Goal: Information Seeking & Learning: Learn about a topic

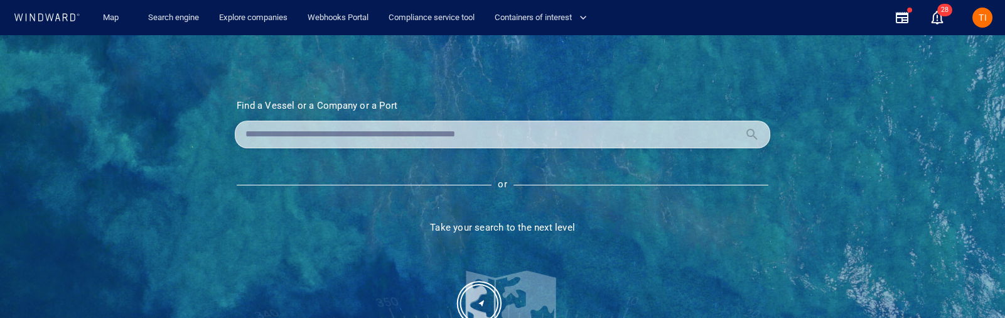
drag, startPoint x: 413, startPoint y: 137, endPoint x: 451, endPoint y: 144, distance: 38.9
click at [416, 138] on input "text" at bounding box center [492, 134] width 494 height 19
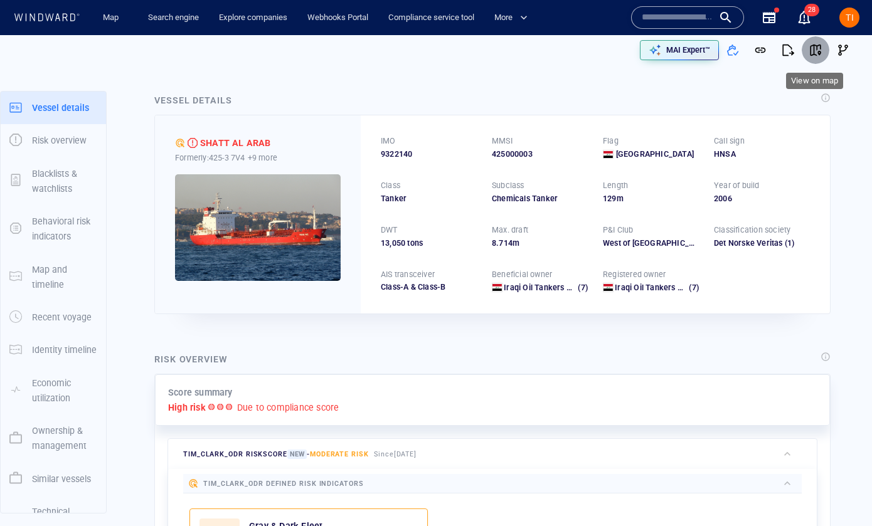
click at [816, 50] on span "button" at bounding box center [815, 50] width 13 height 13
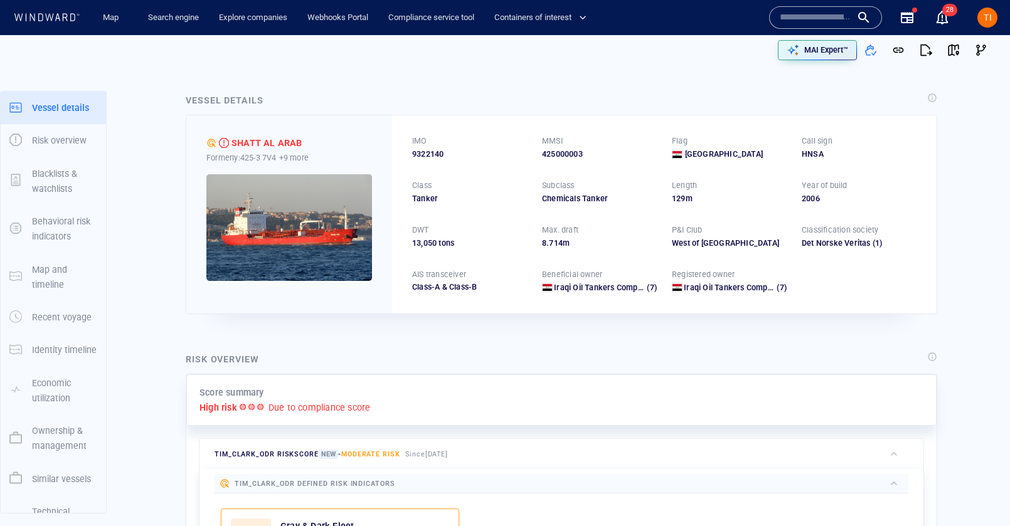
click at [429, 157] on span "9322140" at bounding box center [427, 154] width 31 height 11
copy span "9322140"
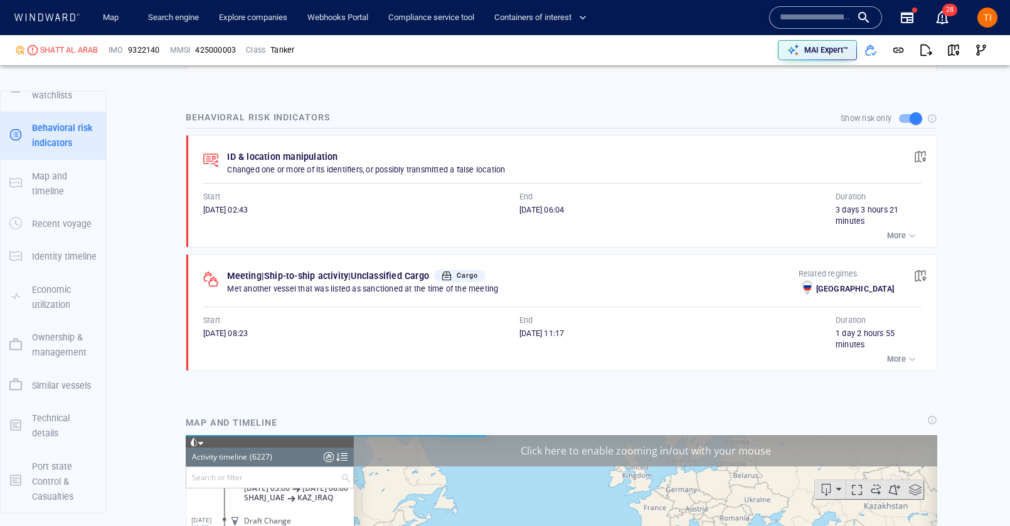
scroll to position [214571, 0]
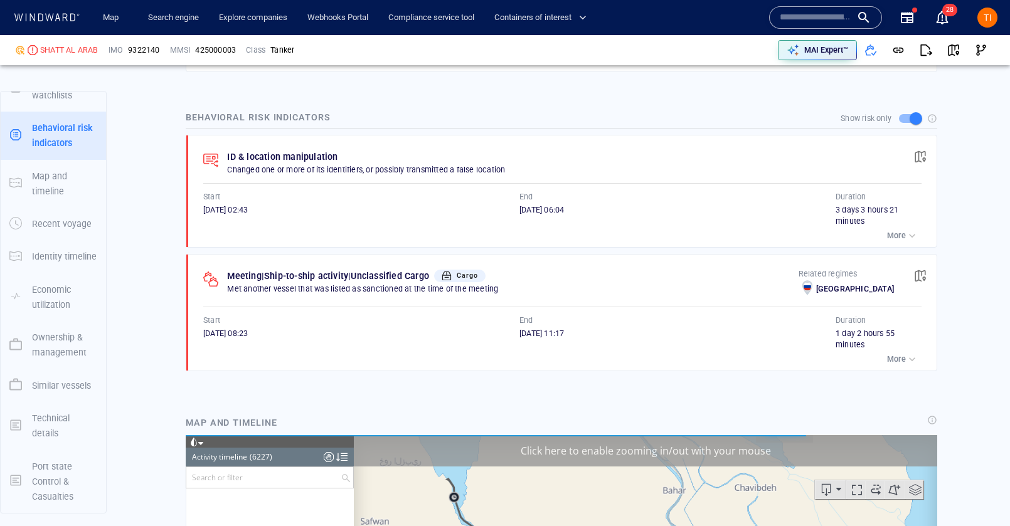
click at [912, 233] on div "button" at bounding box center [912, 236] width 13 height 13
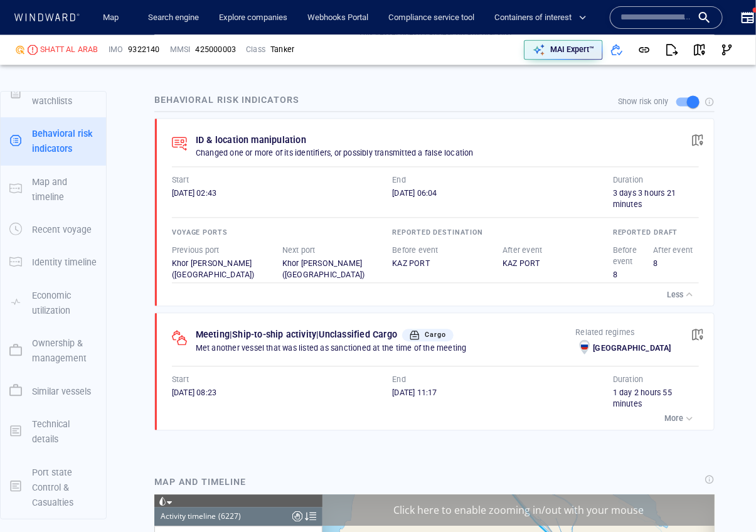
scroll to position [88, 0]
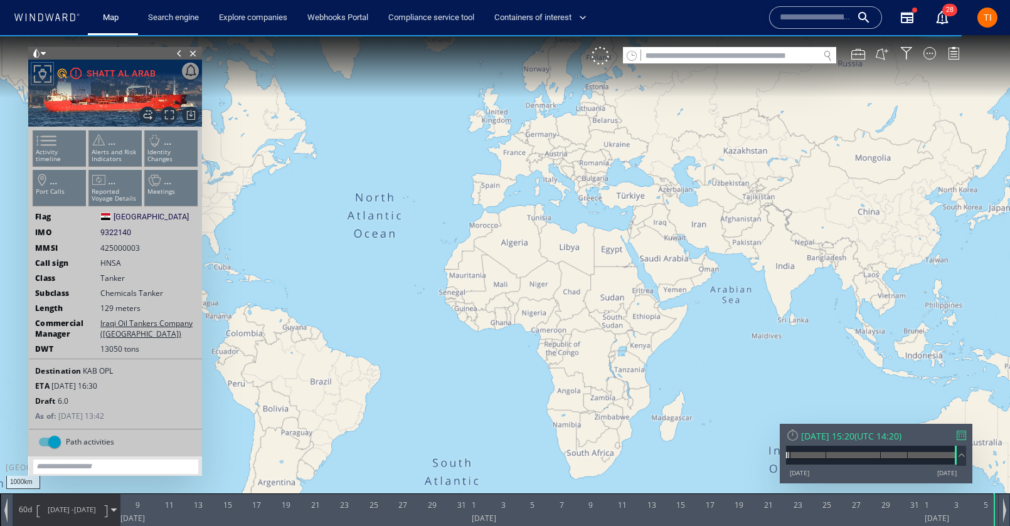
click at [873, 469] on div "11/01/13 05/09/25" at bounding box center [871, 473] width 171 height 9
click at [855, 439] on div "Fri 05/09/2025 15:20" at bounding box center [827, 436] width 53 height 12
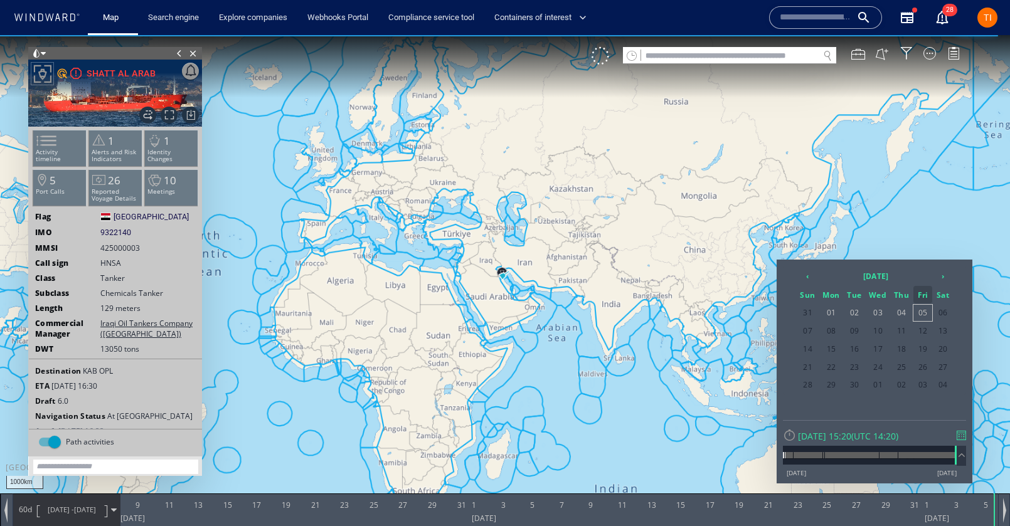
click at [931, 311] on span "05" at bounding box center [923, 313] width 19 height 16
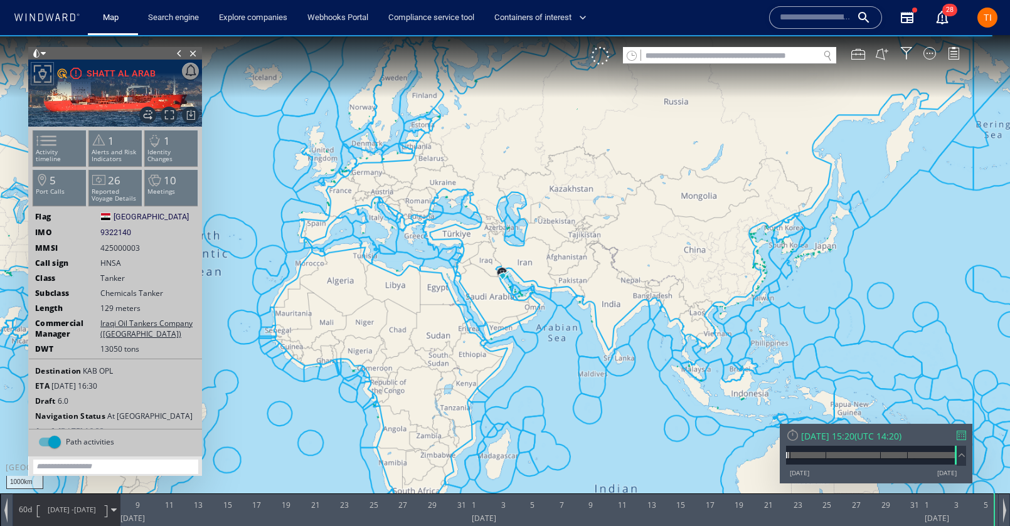
click at [104, 498] on span "07/07/25 - 05/09/25" at bounding box center [71, 509] width 63 height 31
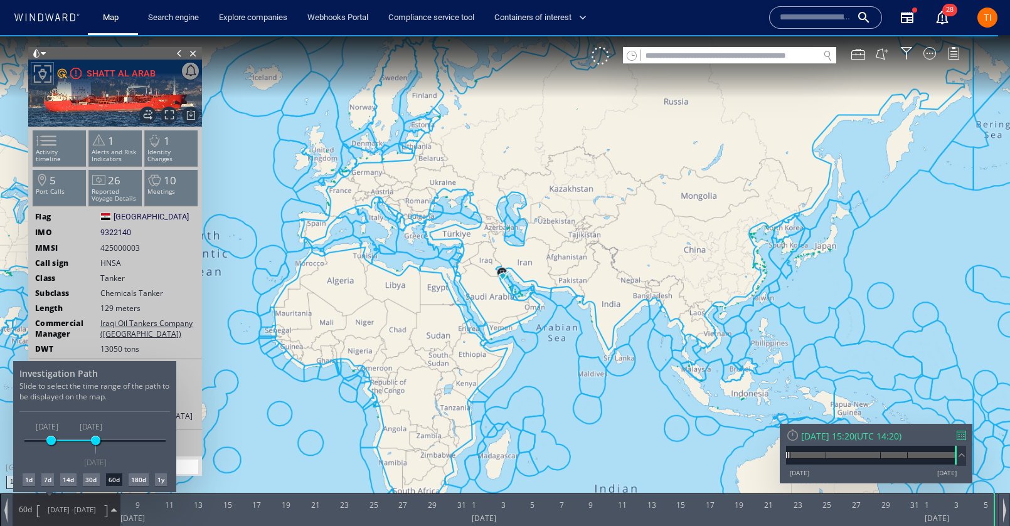
click at [162, 477] on div "1y" at bounding box center [161, 480] width 12 height 13
click at [535, 240] on div at bounding box center [505, 280] width 1010 height 491
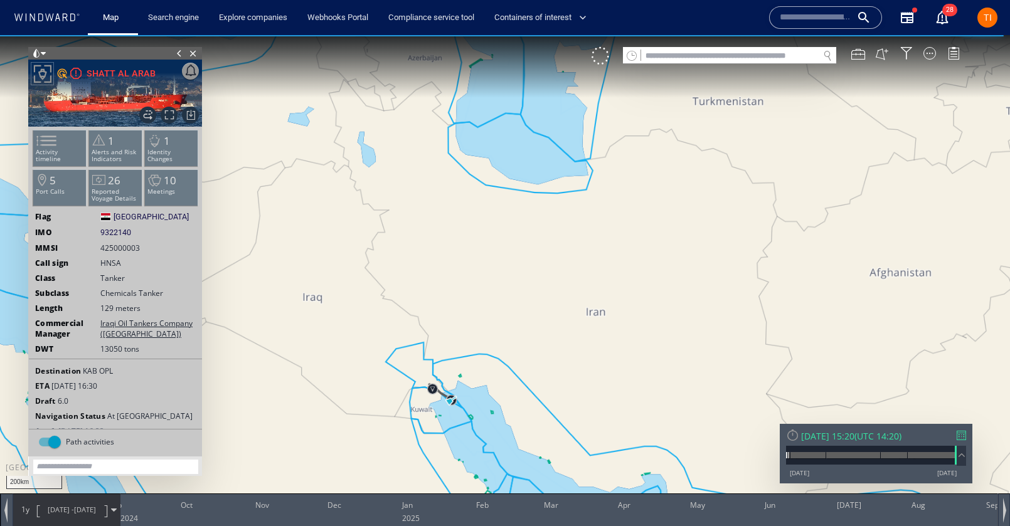
drag, startPoint x: 468, startPoint y: 319, endPoint x: 484, endPoint y: 232, distance: 89.4
click at [485, 223] on canvas "Map" at bounding box center [505, 274] width 1010 height 479
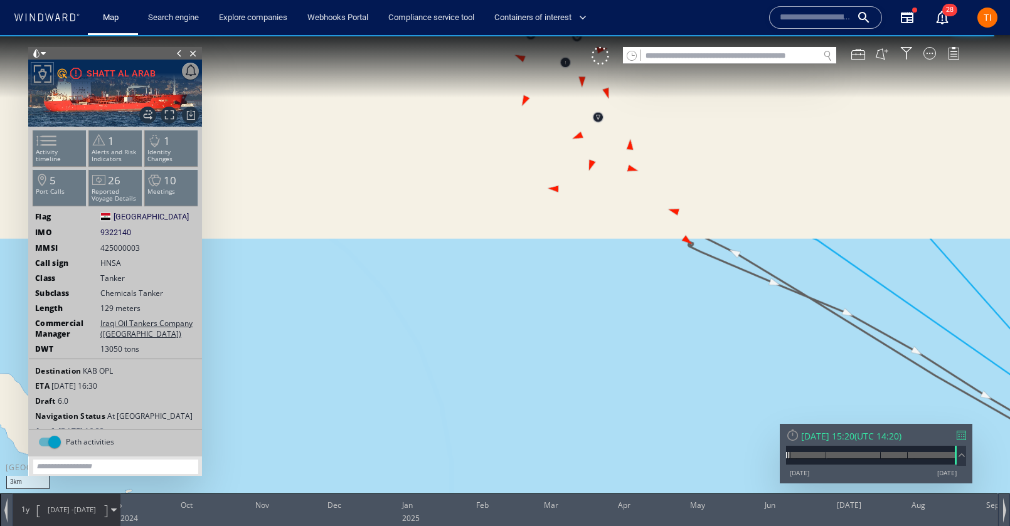
drag, startPoint x: 466, startPoint y: 193, endPoint x: 520, endPoint y: 292, distance: 112.3
click at [574, 489] on canvas "Map" at bounding box center [505, 274] width 1010 height 479
drag, startPoint x: 520, startPoint y: 292, endPoint x: 537, endPoint y: 429, distance: 137.8
click at [535, 429] on canvas "Map" at bounding box center [505, 274] width 1010 height 479
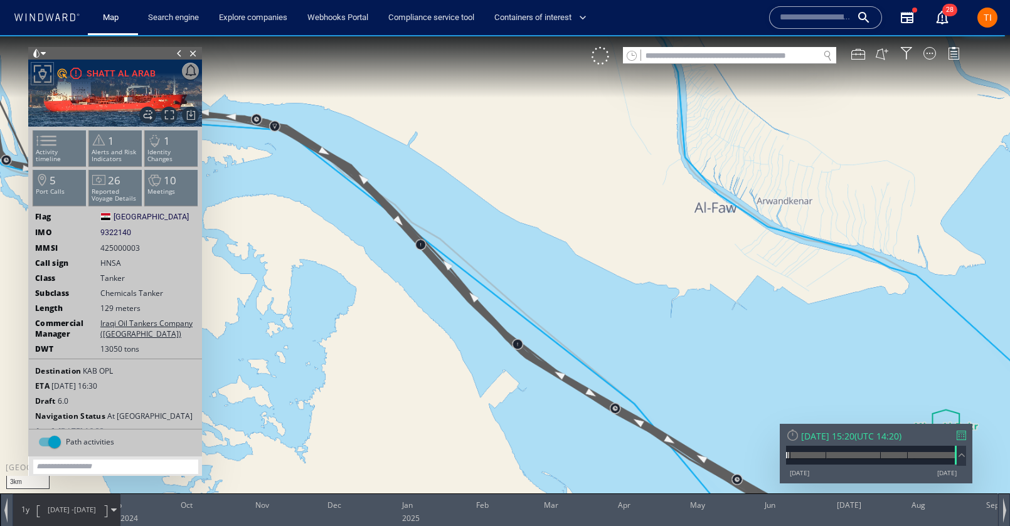
drag, startPoint x: 774, startPoint y: 148, endPoint x: 336, endPoint y: 161, distance: 438.2
click at [336, 161] on canvas "Map" at bounding box center [505, 274] width 1010 height 479
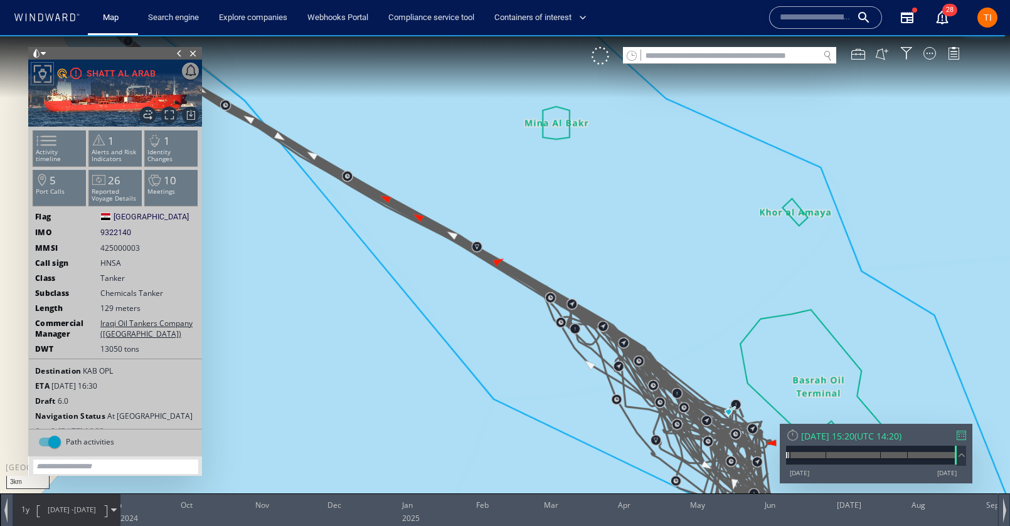
drag, startPoint x: 649, startPoint y: 263, endPoint x: 491, endPoint y: 280, distance: 158.4
click at [363, 122] on canvas "Map" at bounding box center [505, 274] width 1010 height 479
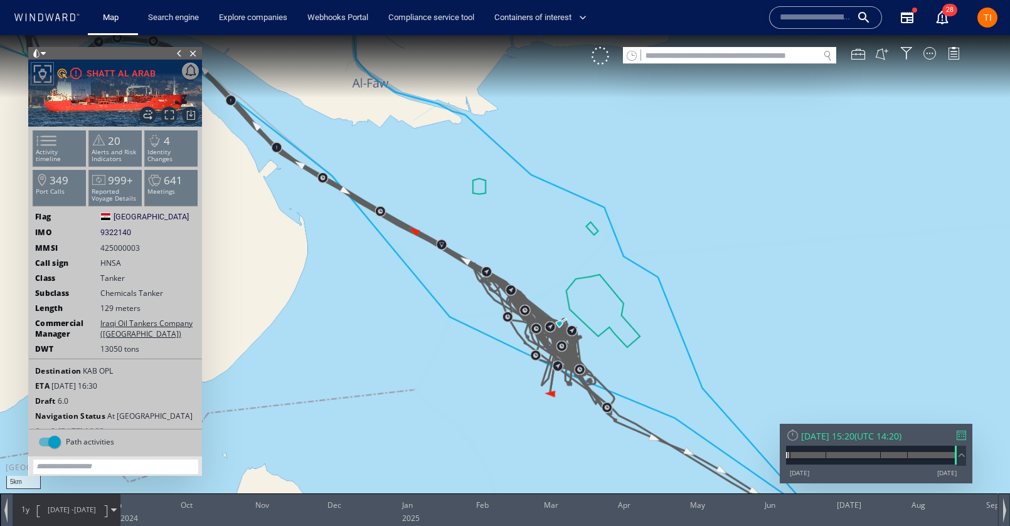
drag, startPoint x: 634, startPoint y: 270, endPoint x: 471, endPoint y: 149, distance: 203.2
click at [471, 149] on canvas "Map" at bounding box center [505, 274] width 1010 height 479
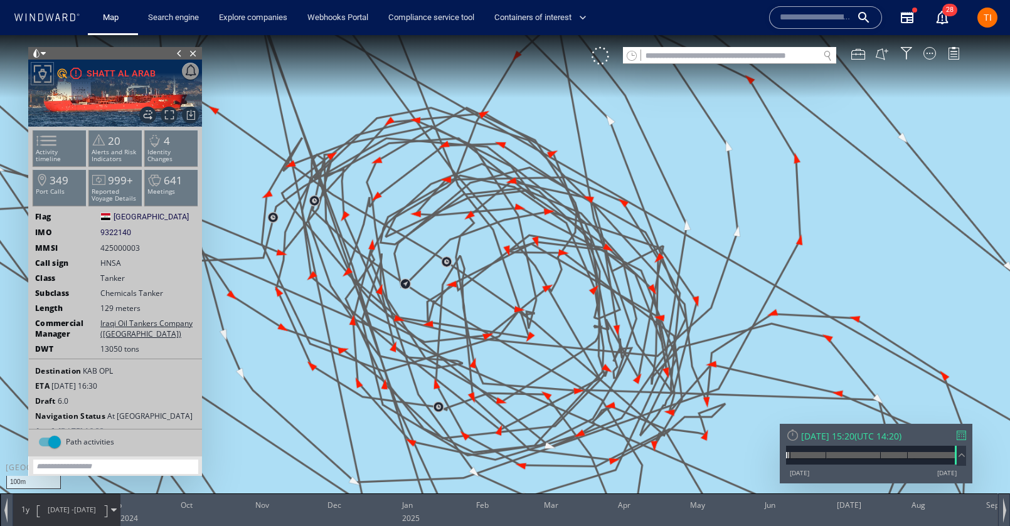
drag, startPoint x: 527, startPoint y: 380, endPoint x: 621, endPoint y: 82, distance: 312.0
click at [621, 82] on canvas "Map" at bounding box center [505, 274] width 1010 height 479
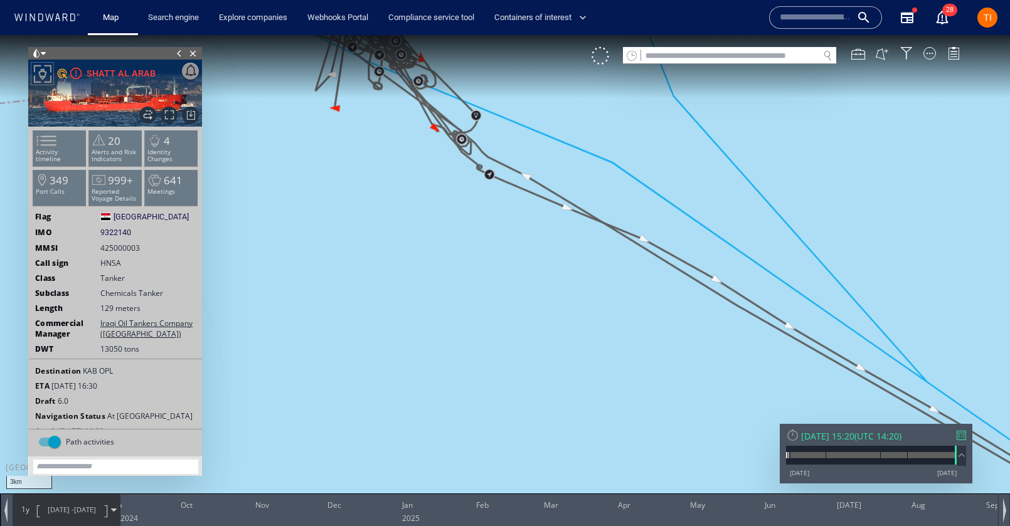
drag, startPoint x: 825, startPoint y: 196, endPoint x: 627, endPoint y: 142, distance: 204.9
click at [635, 140] on canvas "Map" at bounding box center [505, 274] width 1010 height 479
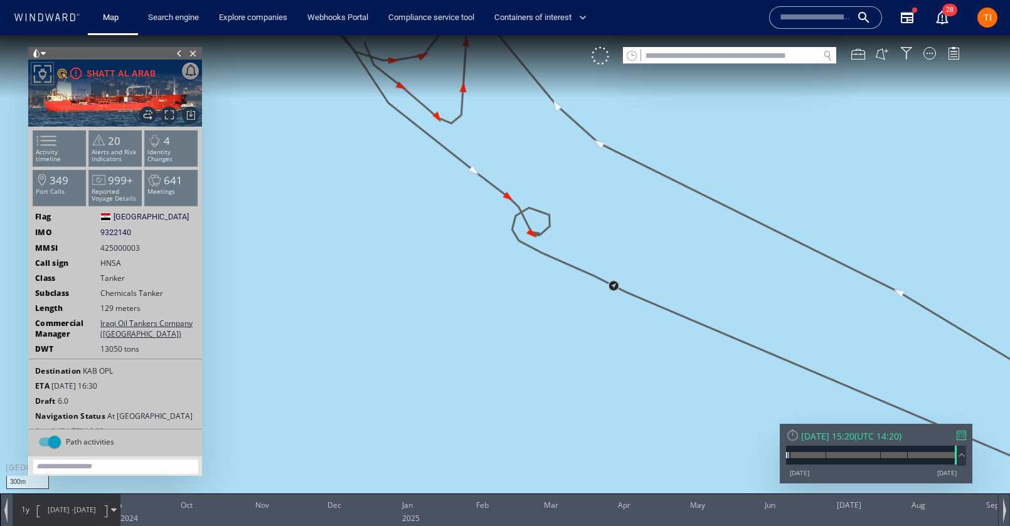
drag, startPoint x: 497, startPoint y: 145, endPoint x: 644, endPoint y: 350, distance: 252.3
click at [644, 351] on canvas "Map" at bounding box center [505, 274] width 1010 height 479
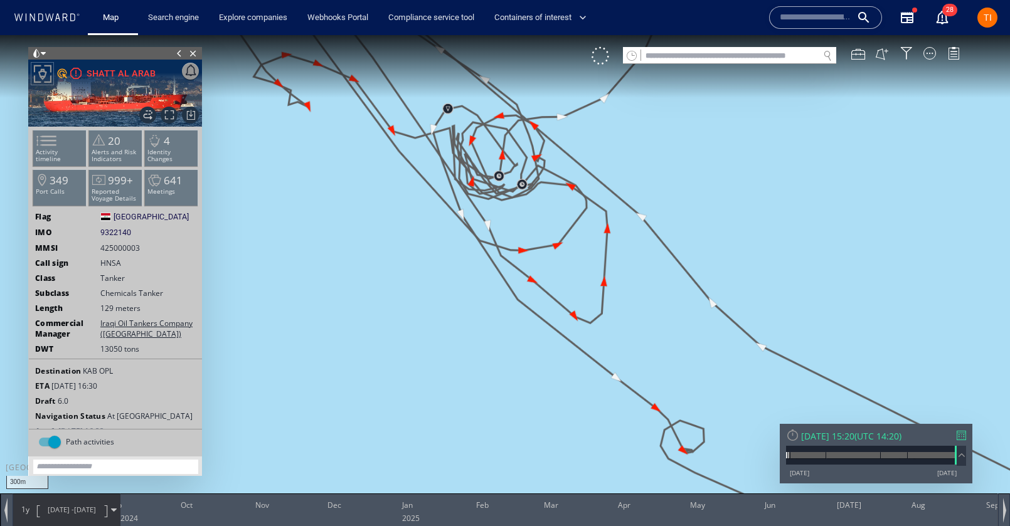
drag, startPoint x: 437, startPoint y: 145, endPoint x: 644, endPoint y: 427, distance: 349.8
click at [648, 429] on canvas "Map" at bounding box center [505, 274] width 1010 height 479
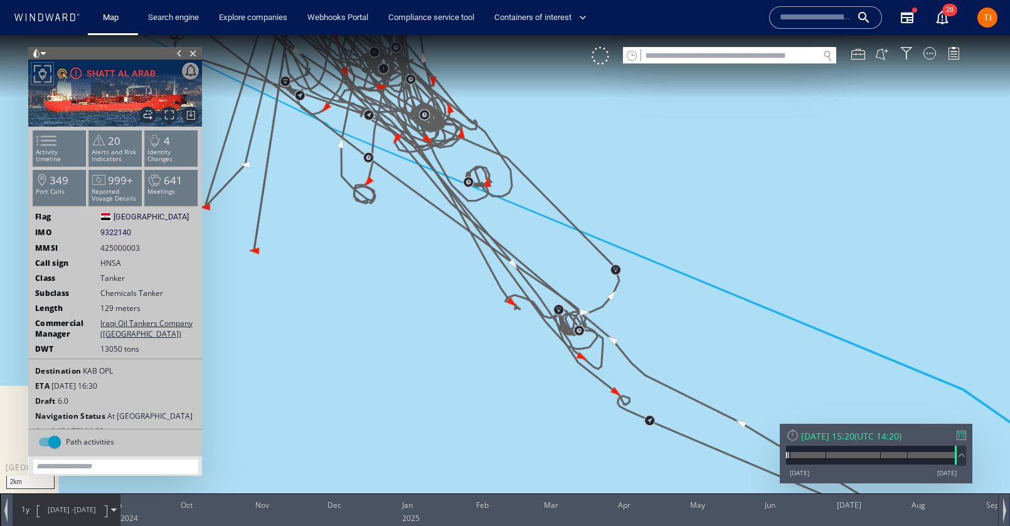
drag, startPoint x: 488, startPoint y: 131, endPoint x: 690, endPoint y: 392, distance: 331.0
click at [691, 393] on canvas "Map" at bounding box center [505, 274] width 1010 height 479
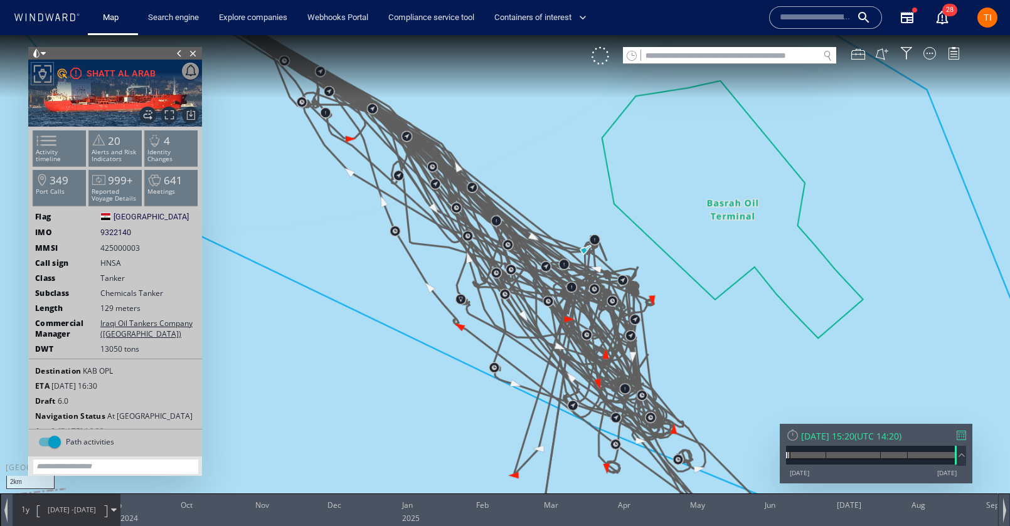
drag, startPoint x: 467, startPoint y: 114, endPoint x: 609, endPoint y: 284, distance: 221.8
click at [713, 358] on canvas "Map" at bounding box center [505, 274] width 1010 height 479
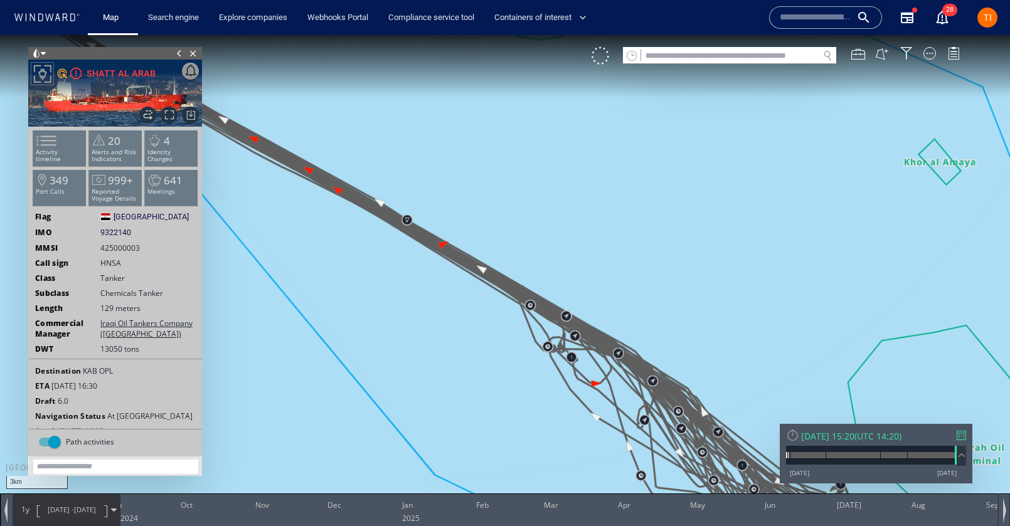
drag, startPoint x: 796, startPoint y: 265, endPoint x: 511, endPoint y: 145, distance: 309.3
click at [796, 265] on canvas "Map" at bounding box center [505, 274] width 1010 height 479
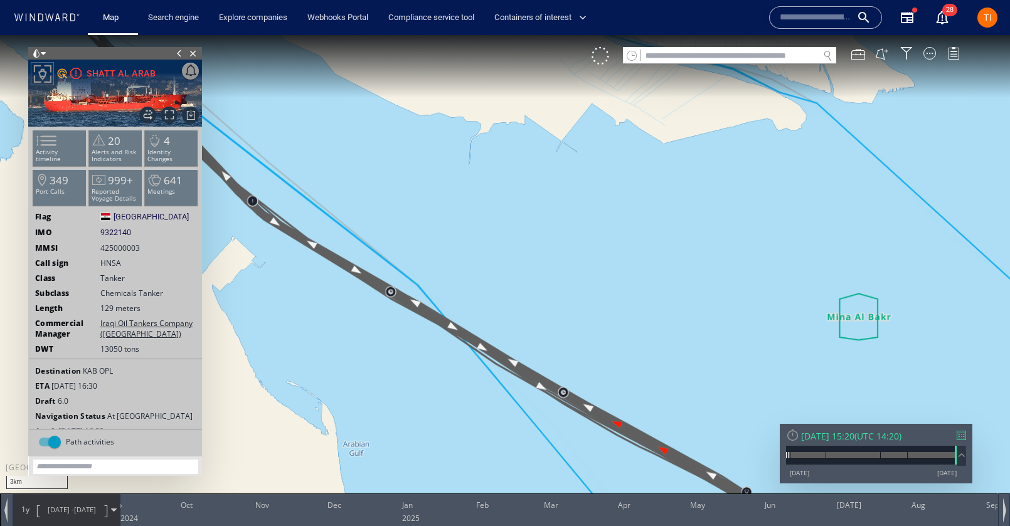
drag, startPoint x: 432, startPoint y: 130, endPoint x: 590, endPoint y: 390, distance: 304.7
click at [590, 390] on canvas "Map" at bounding box center [505, 274] width 1010 height 479
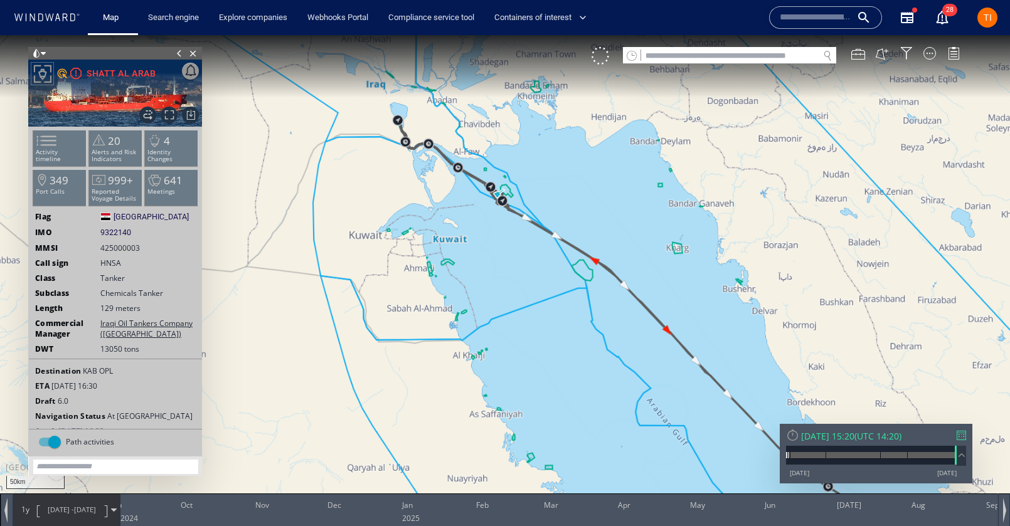
drag, startPoint x: 669, startPoint y: 292, endPoint x: 352, endPoint y: 78, distance: 382.4
click at [351, 78] on canvas "Map" at bounding box center [505, 274] width 1010 height 479
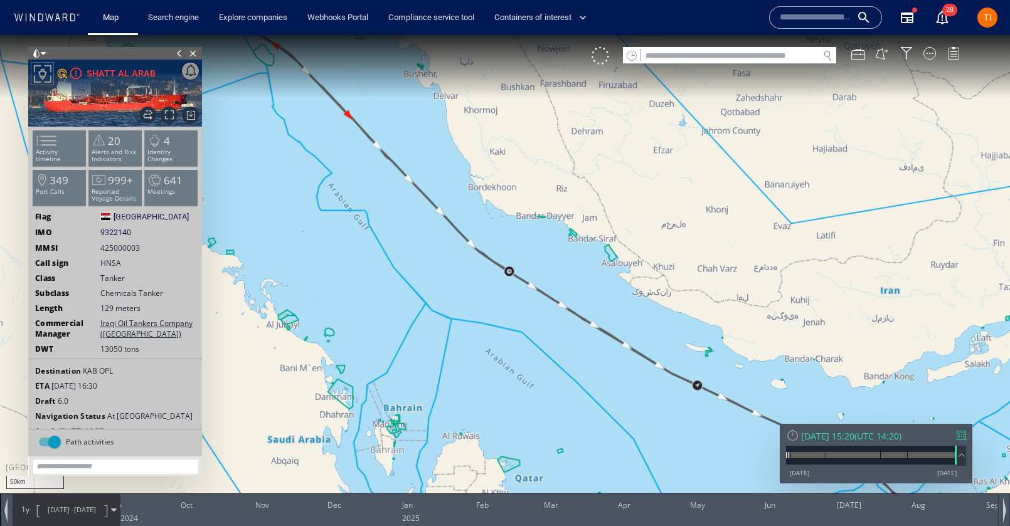
drag, startPoint x: 582, startPoint y: 249, endPoint x: 343, endPoint y: 159, distance: 255.6
click at [312, 121] on canvas "Map" at bounding box center [505, 274] width 1010 height 479
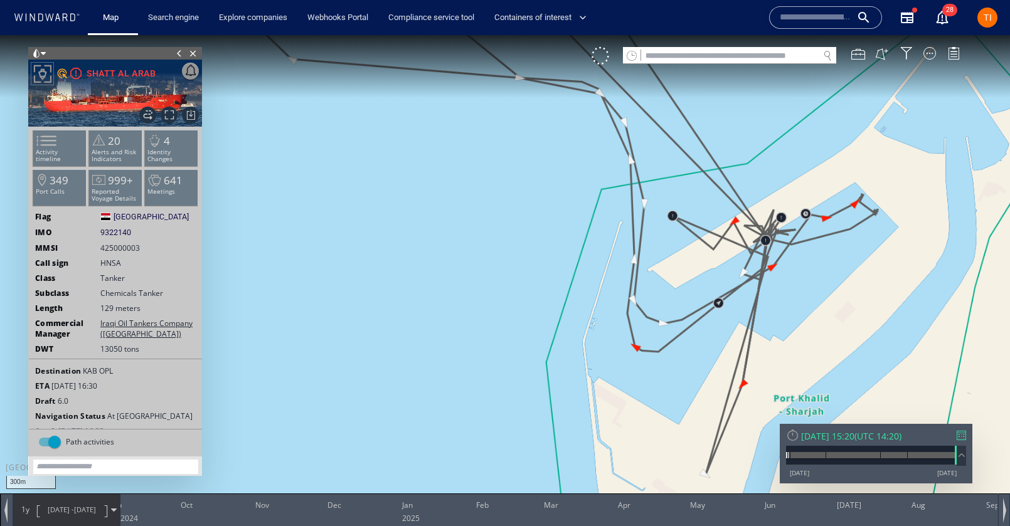
click at [855, 439] on div "Fri 05/09/2025 15:20" at bounding box center [827, 436] width 53 height 12
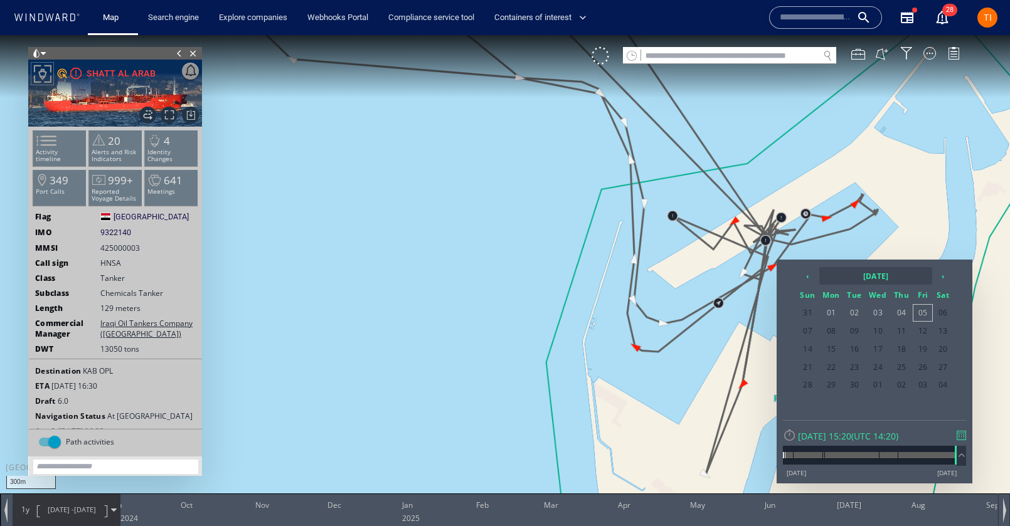
click at [892, 278] on th "2025 September" at bounding box center [875, 276] width 113 height 18
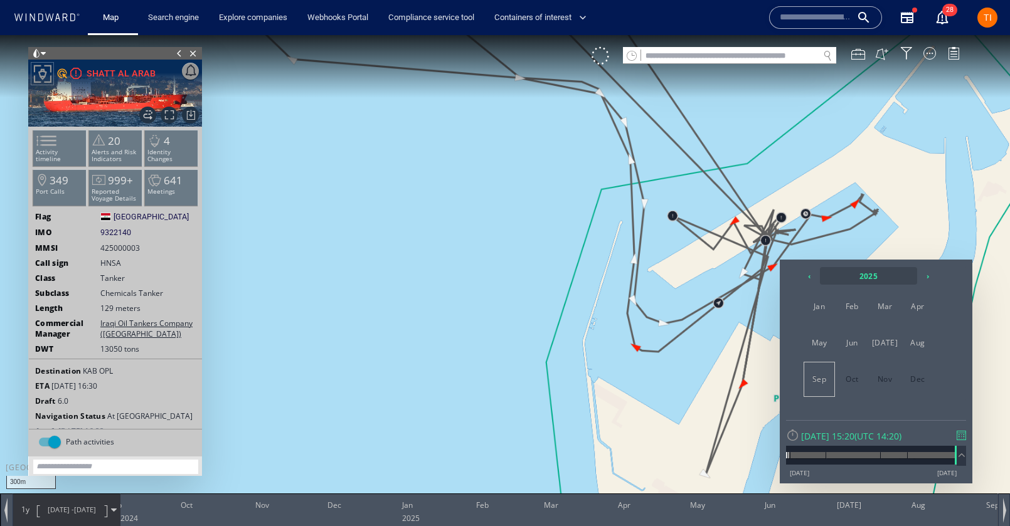
click at [867, 270] on th "2025" at bounding box center [868, 276] width 97 height 18
click at [825, 337] on span "2024" at bounding box center [819, 343] width 30 height 34
click at [819, 382] on span "Sep" at bounding box center [819, 380] width 30 height 34
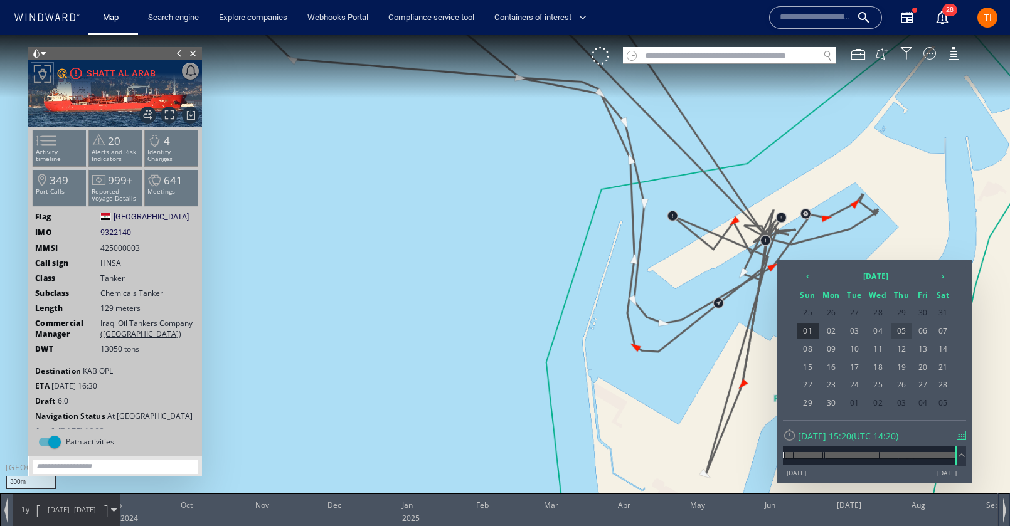
click at [896, 333] on span "05" at bounding box center [901, 331] width 21 height 16
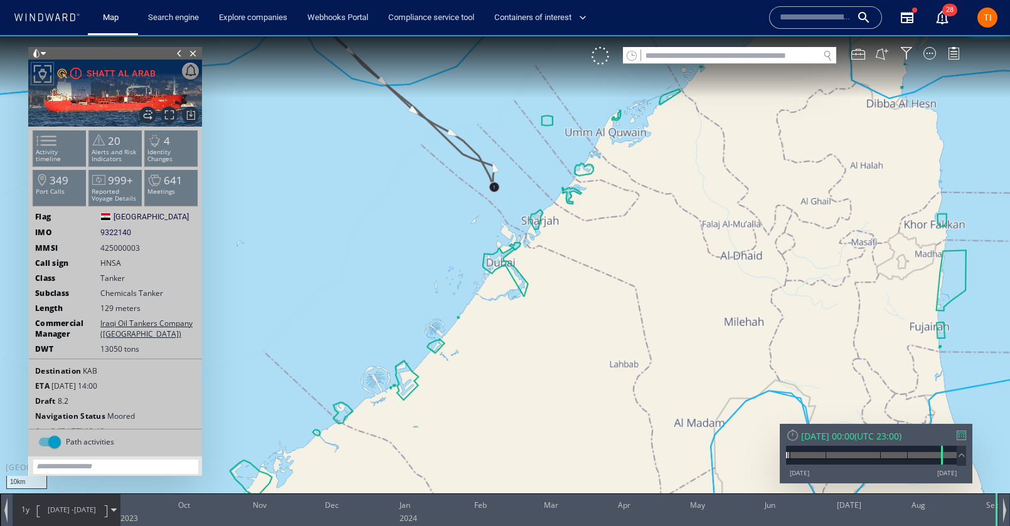
drag, startPoint x: 463, startPoint y: 164, endPoint x: 622, endPoint y: 390, distance: 276.1
click at [622, 390] on canvas "Map" at bounding box center [505, 274] width 1010 height 479
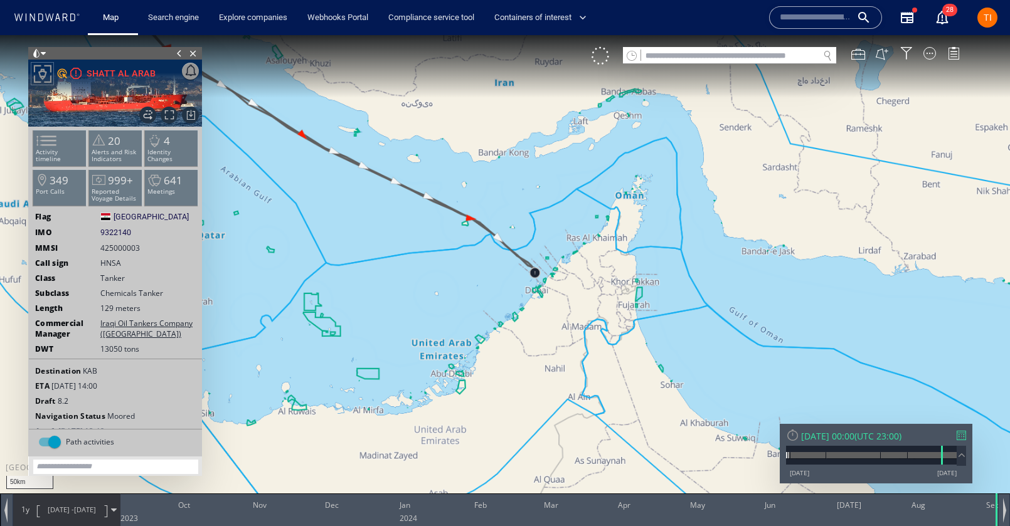
drag, startPoint x: 432, startPoint y: 171, endPoint x: 702, endPoint y: 359, distance: 328.5
click at [702, 359] on canvas "Map" at bounding box center [505, 274] width 1010 height 479
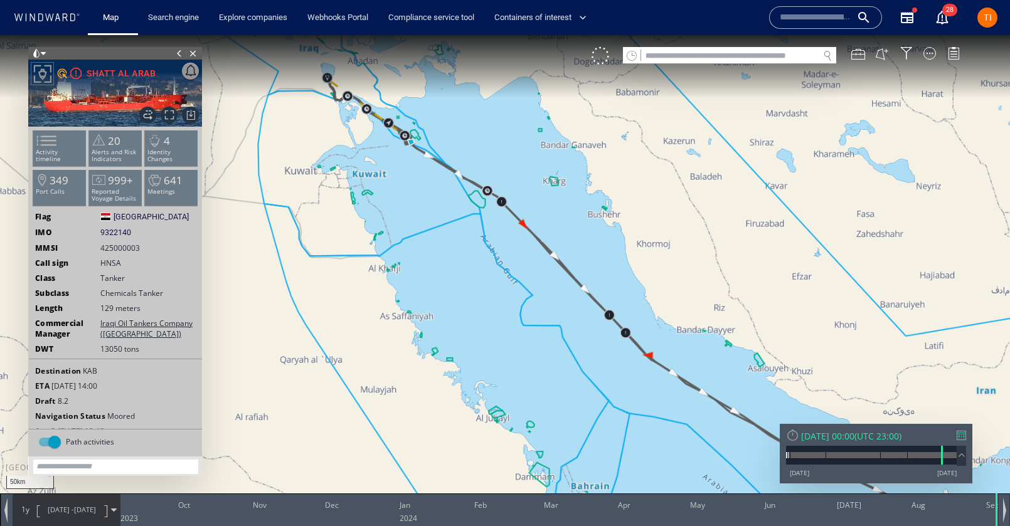
drag, startPoint x: 622, startPoint y: 218, endPoint x: 685, endPoint y: 284, distance: 90.5
click at [704, 292] on canvas "Map" at bounding box center [505, 274] width 1010 height 479
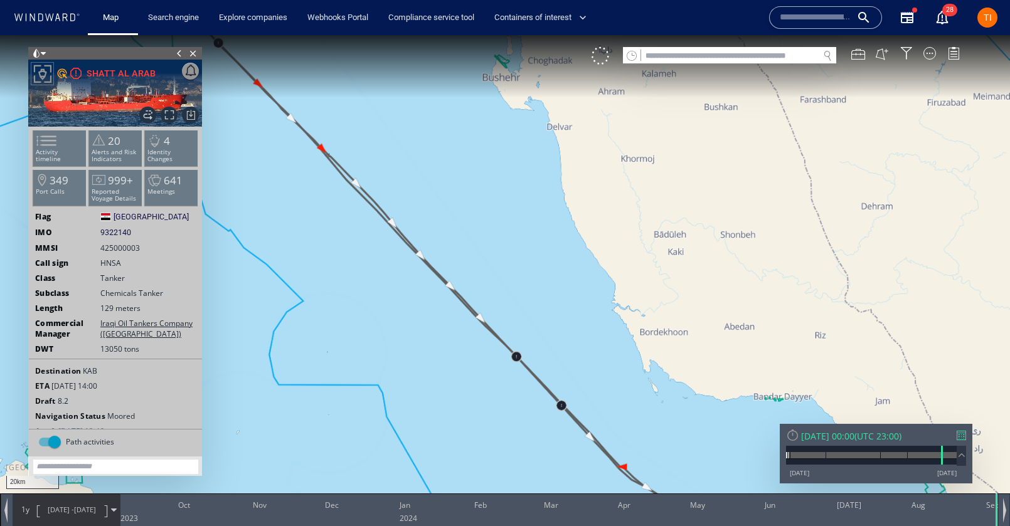
drag, startPoint x: 467, startPoint y: 211, endPoint x: 674, endPoint y: 407, distance: 285.4
click at [680, 415] on canvas "Map" at bounding box center [505, 274] width 1010 height 479
drag, startPoint x: 448, startPoint y: 186, endPoint x: 458, endPoint y: 201, distance: 17.6
click at [745, 392] on canvas "Map" at bounding box center [505, 274] width 1010 height 479
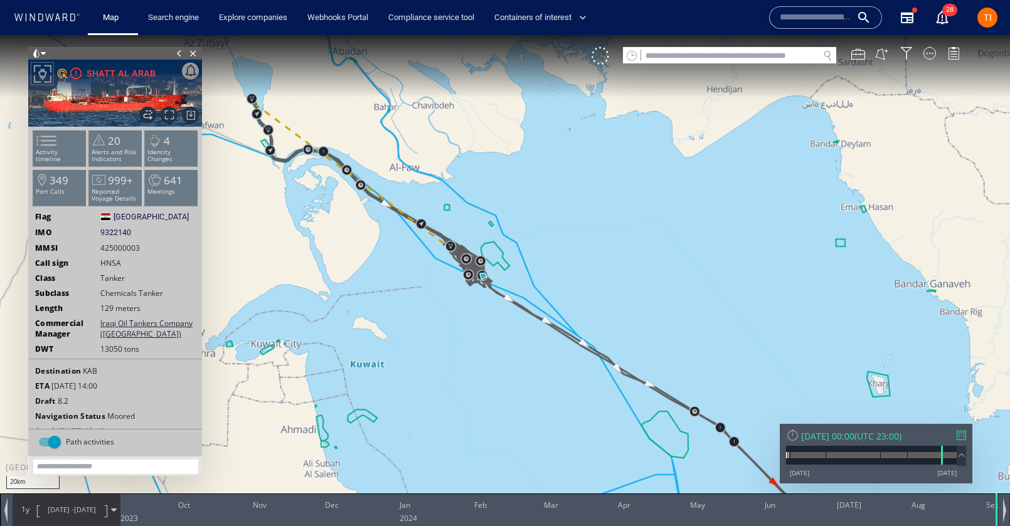
drag, startPoint x: 560, startPoint y: 220, endPoint x: 579, endPoint y: 227, distance: 20.6
click at [587, 230] on canvas "Map" at bounding box center [505, 274] width 1010 height 479
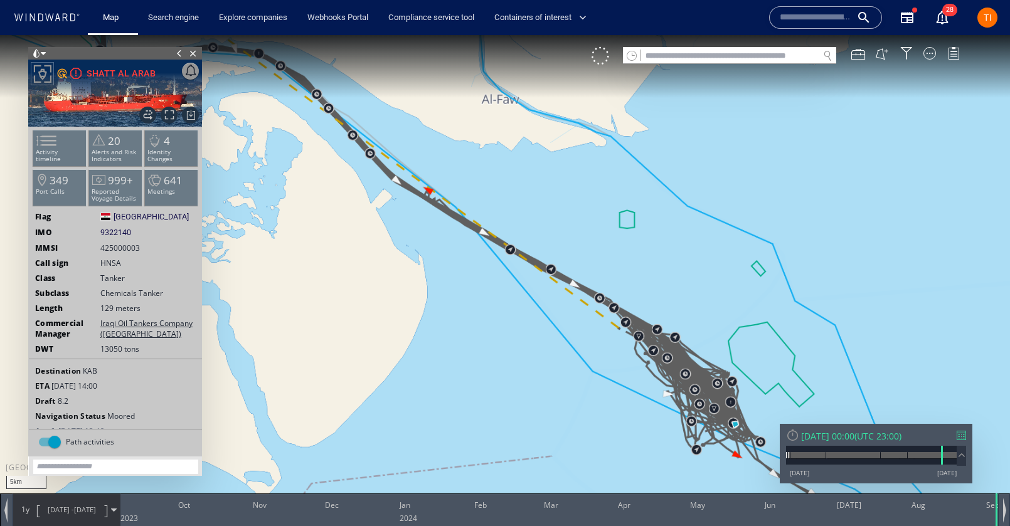
drag, startPoint x: 673, startPoint y: 311, endPoint x: 599, endPoint y: 228, distance: 110.6
click at [561, 188] on canvas "Map" at bounding box center [505, 274] width 1010 height 479
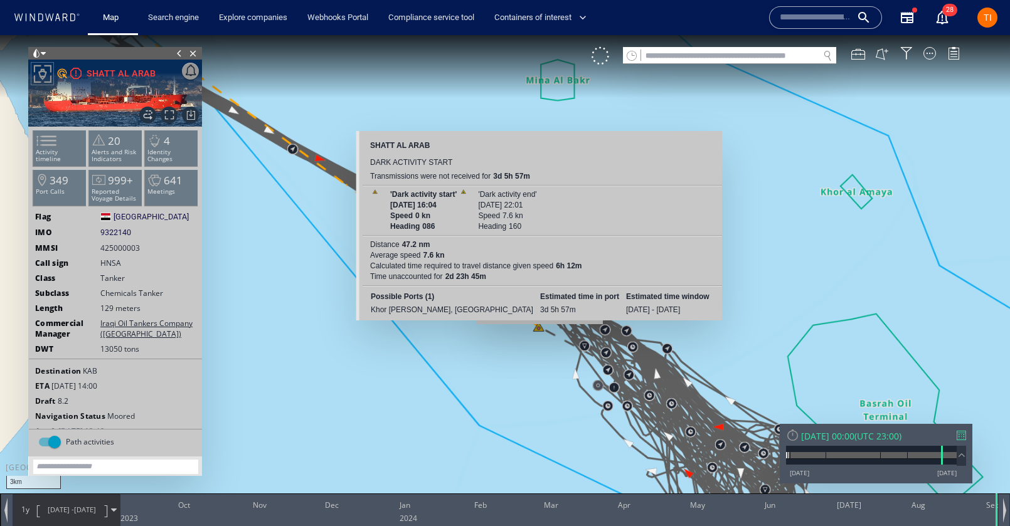
click at [540, 331] on canvas "Map" at bounding box center [505, 274] width 1010 height 479
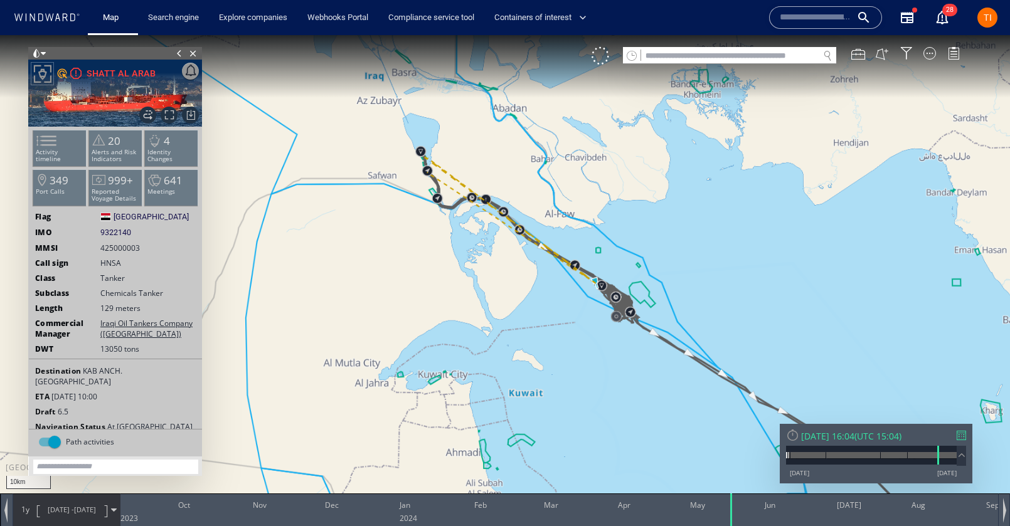
drag, startPoint x: 443, startPoint y: 150, endPoint x: 535, endPoint y: 207, distance: 108.0
click at [589, 197] on canvas "Map" at bounding box center [505, 274] width 1010 height 479
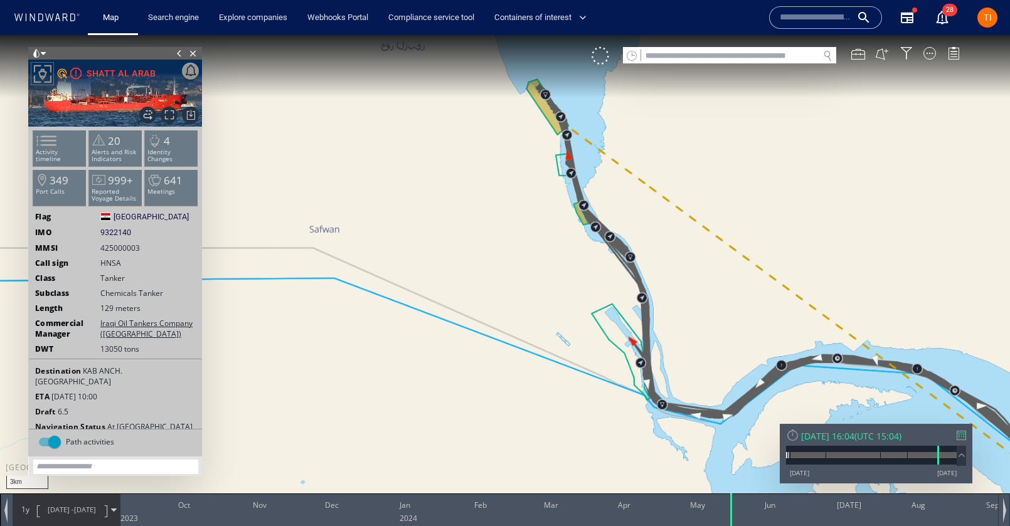
drag, startPoint x: 784, startPoint y: 190, endPoint x: 642, endPoint y: 131, distance: 153.8
click at [642, 130] on canvas "Map" at bounding box center [505, 274] width 1010 height 479
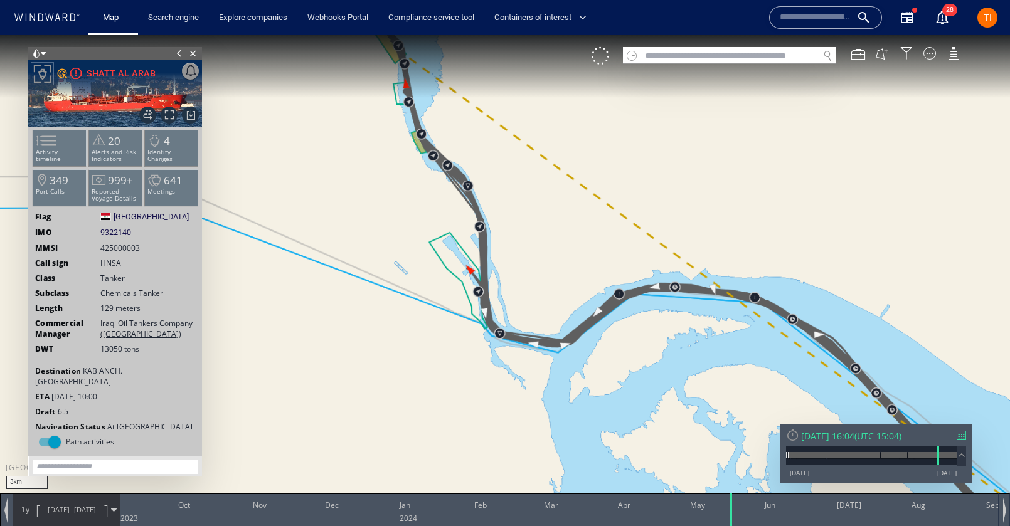
drag, startPoint x: 810, startPoint y: 339, endPoint x: 612, endPoint y: 138, distance: 282.6
click at [612, 138] on canvas "Map" at bounding box center [505, 274] width 1010 height 479
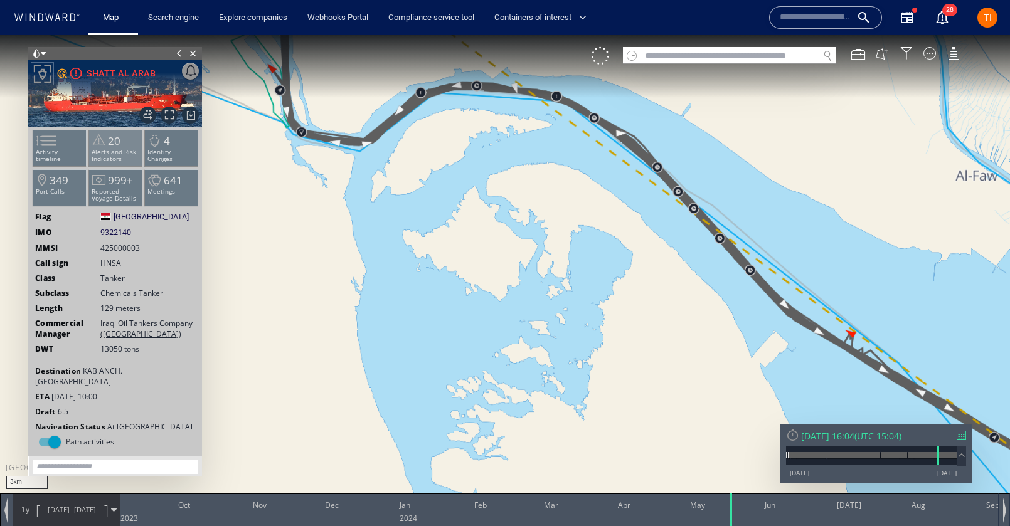
click at [91, 142] on span at bounding box center [98, 140] width 19 height 18
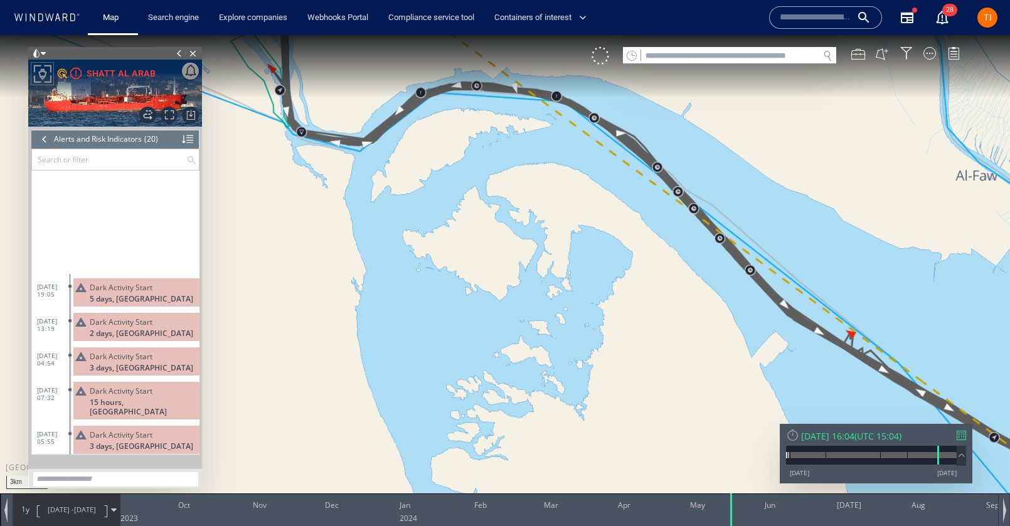
scroll to position [408, 0]
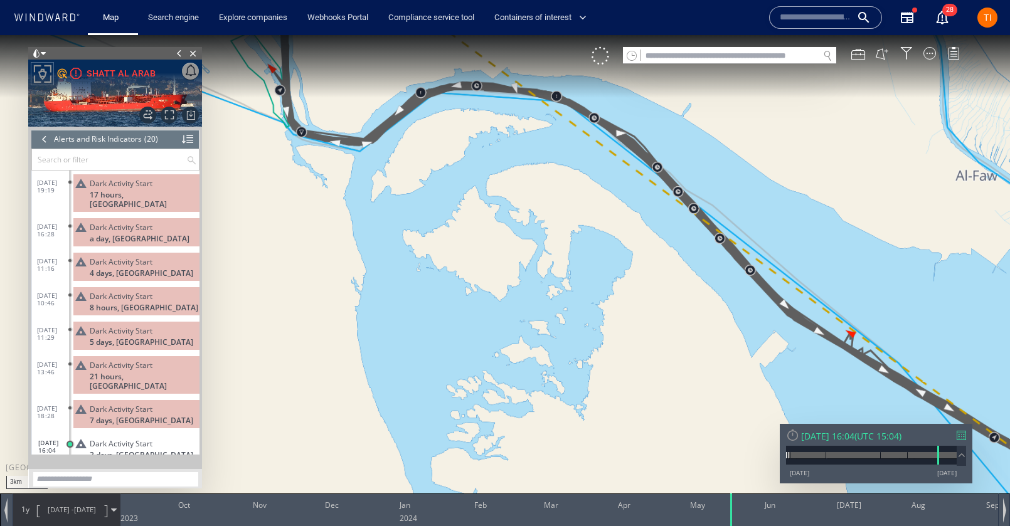
click at [853, 435] on div "Fri 17/05/2024 16:04" at bounding box center [827, 436] width 53 height 12
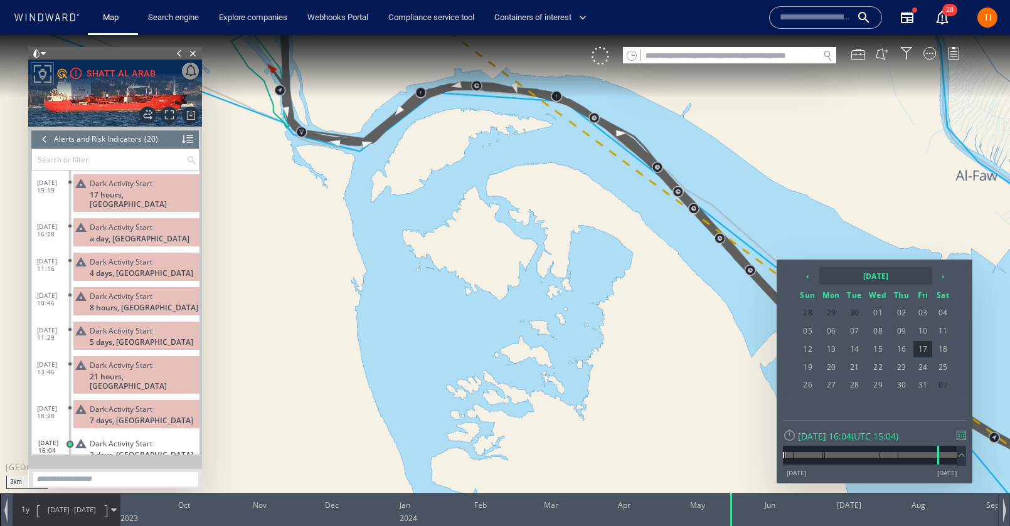
click at [890, 267] on th "2024 May" at bounding box center [875, 276] width 113 height 18
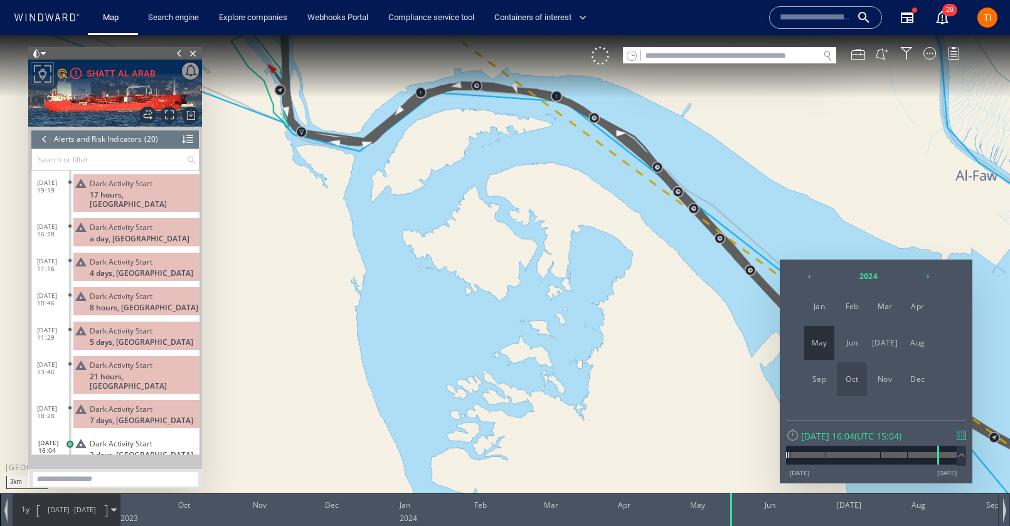
click at [837, 381] on span "Oct" at bounding box center [852, 380] width 30 height 34
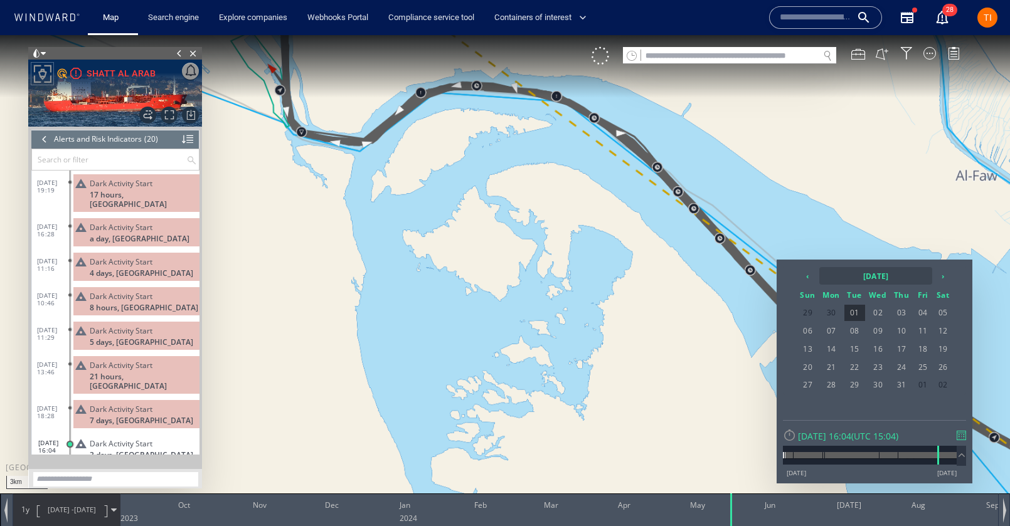
click at [897, 274] on th "2024 October" at bounding box center [875, 276] width 113 height 18
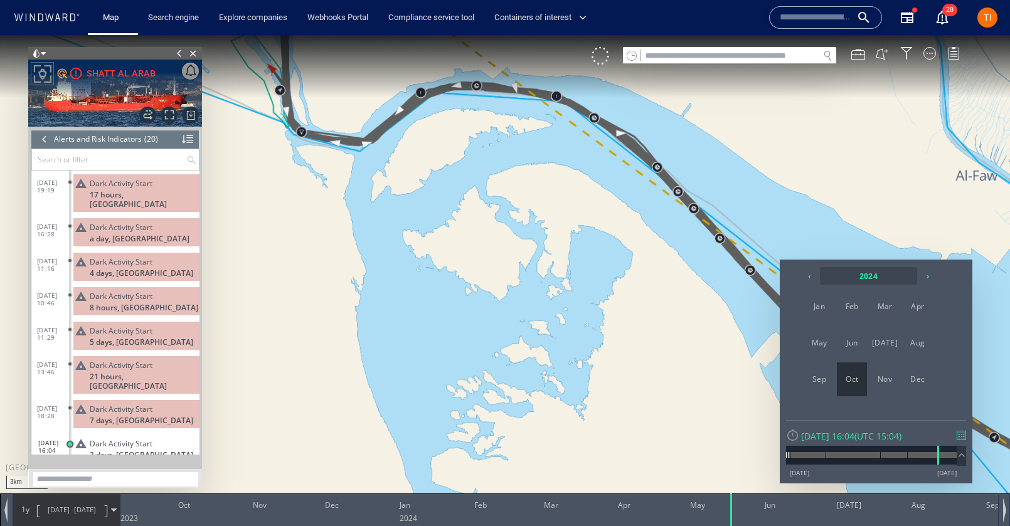
click at [864, 282] on th "2024" at bounding box center [868, 276] width 97 height 18
click at [920, 305] on span "2023" at bounding box center [918, 307] width 30 height 34
click at [818, 380] on span "Sep" at bounding box center [819, 380] width 30 height 34
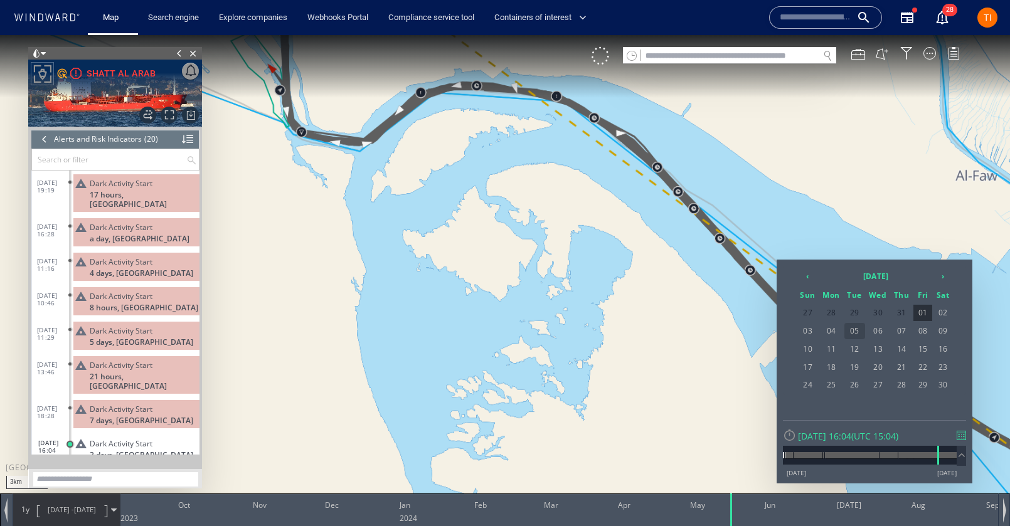
click at [864, 331] on span "05" at bounding box center [855, 331] width 21 height 16
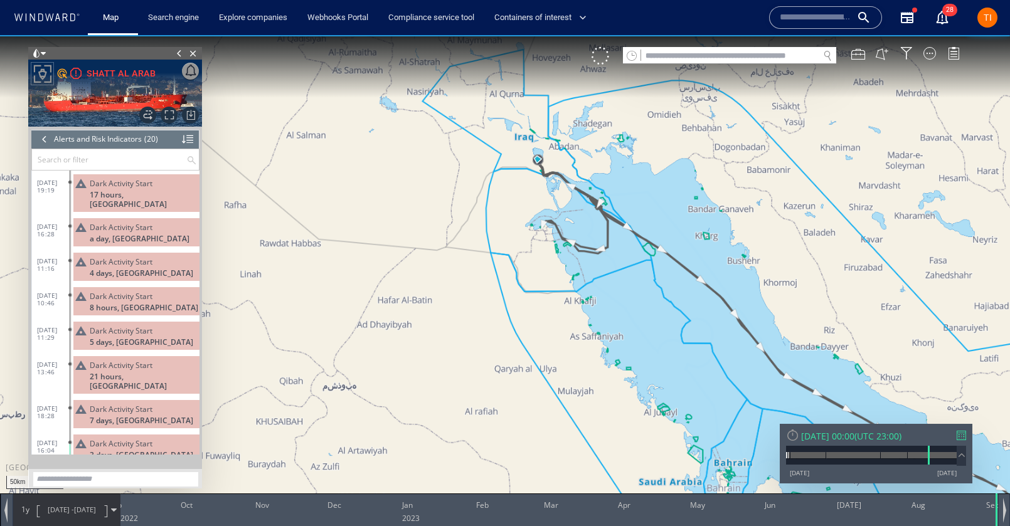
click at [587, 286] on canvas "Map" at bounding box center [505, 274] width 1010 height 479
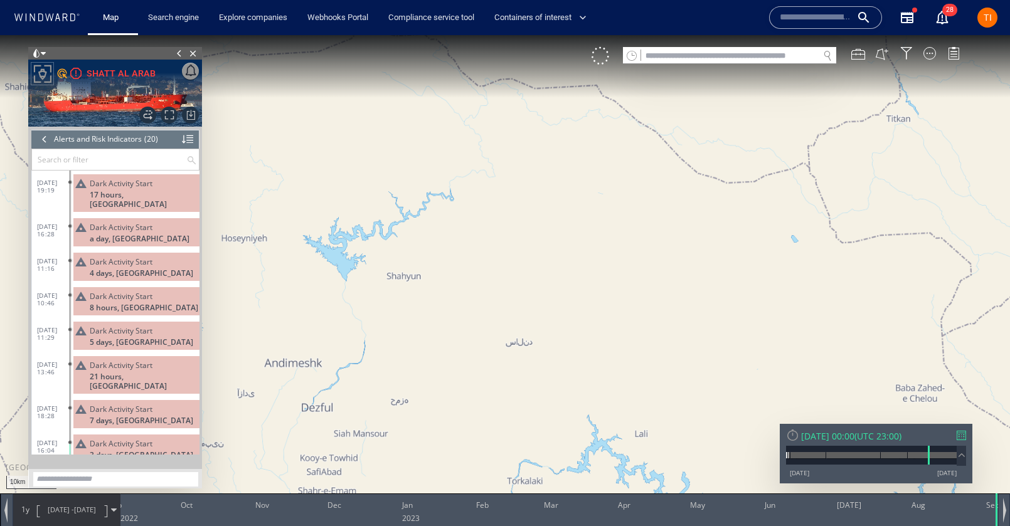
drag, startPoint x: 675, startPoint y: 186, endPoint x: 559, endPoint y: 168, distance: 117.4
click at [560, 168] on canvas "Map" at bounding box center [505, 274] width 1010 height 479
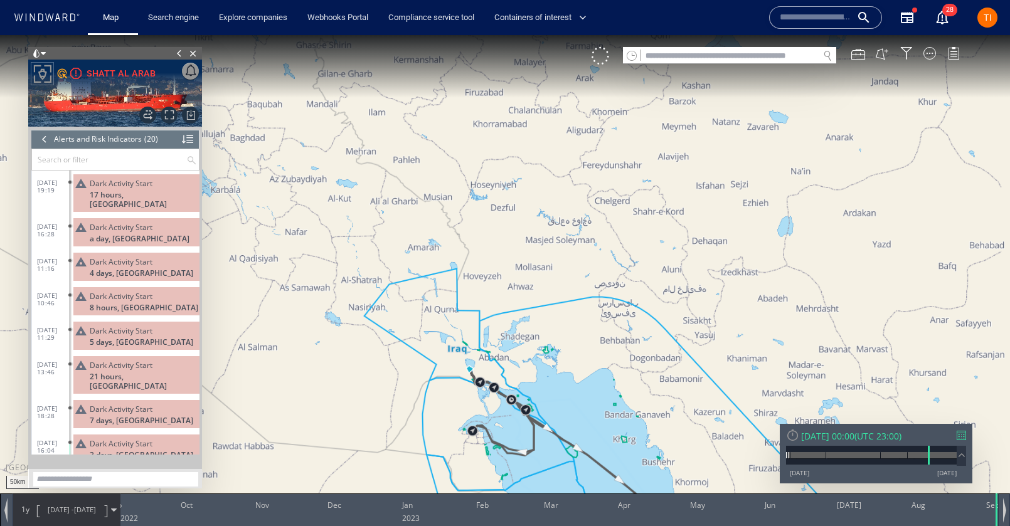
drag, startPoint x: 597, startPoint y: 158, endPoint x: 611, endPoint y: 178, distance: 24.7
click at [602, 135] on canvas "Map" at bounding box center [505, 274] width 1010 height 479
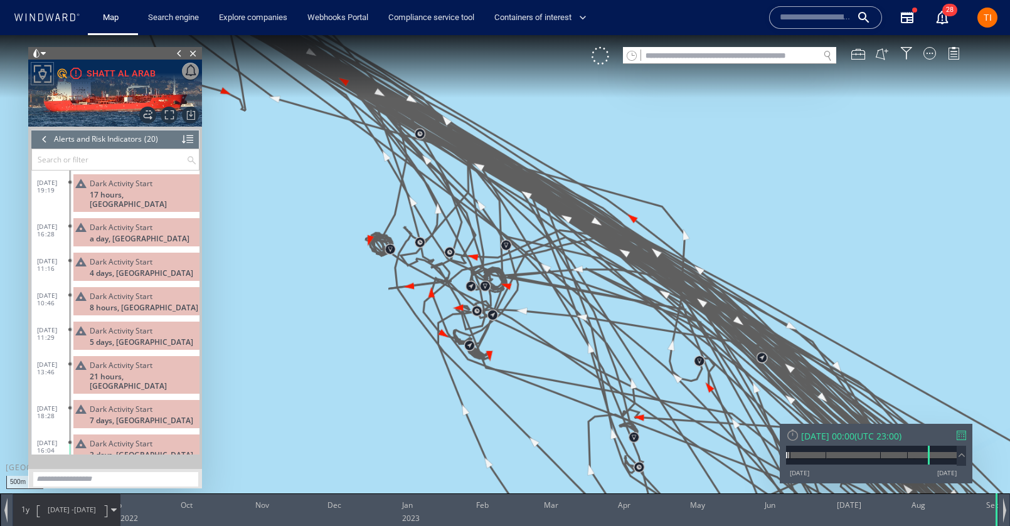
drag, startPoint x: 462, startPoint y: 140, endPoint x: 711, endPoint y: 171, distance: 250.5
click at [711, 171] on canvas "Map" at bounding box center [505, 274] width 1010 height 479
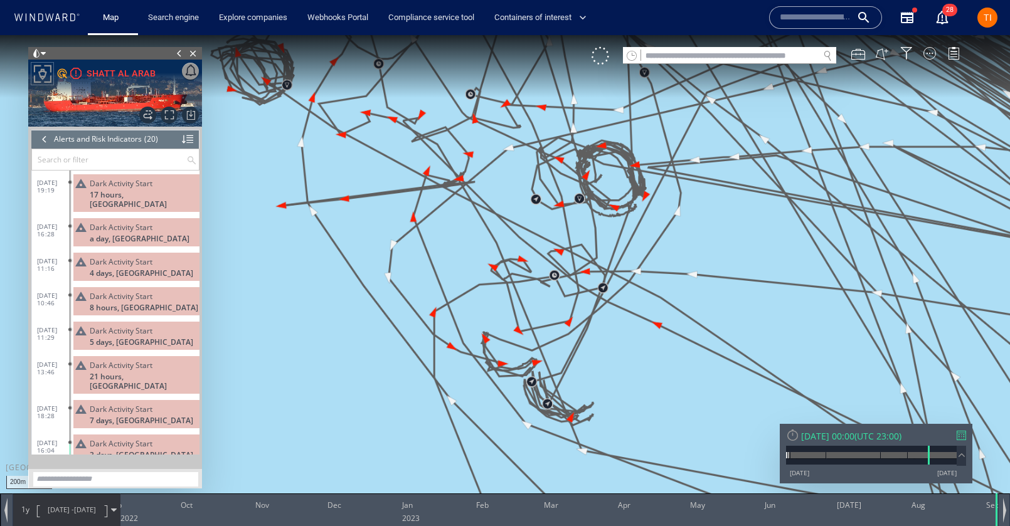
drag, startPoint x: 134, startPoint y: 429, endPoint x: 162, endPoint y: 424, distance: 28.6
click at [134, 474] on span "ID & Location Tampering" at bounding box center [142, 483] width 105 height 19
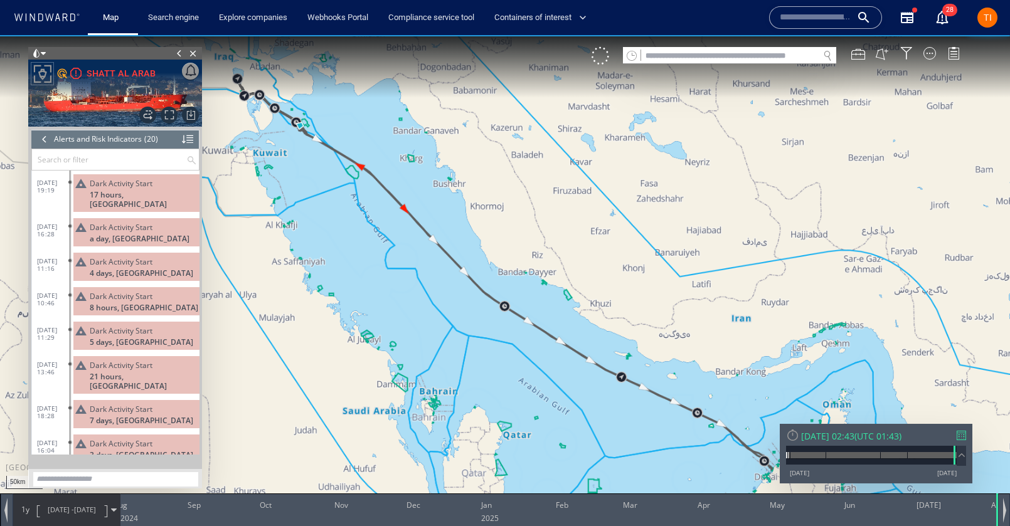
drag, startPoint x: 310, startPoint y: 107, endPoint x: 501, endPoint y: 154, distance: 196.5
click at [501, 154] on canvas "Map" at bounding box center [505, 274] width 1010 height 479
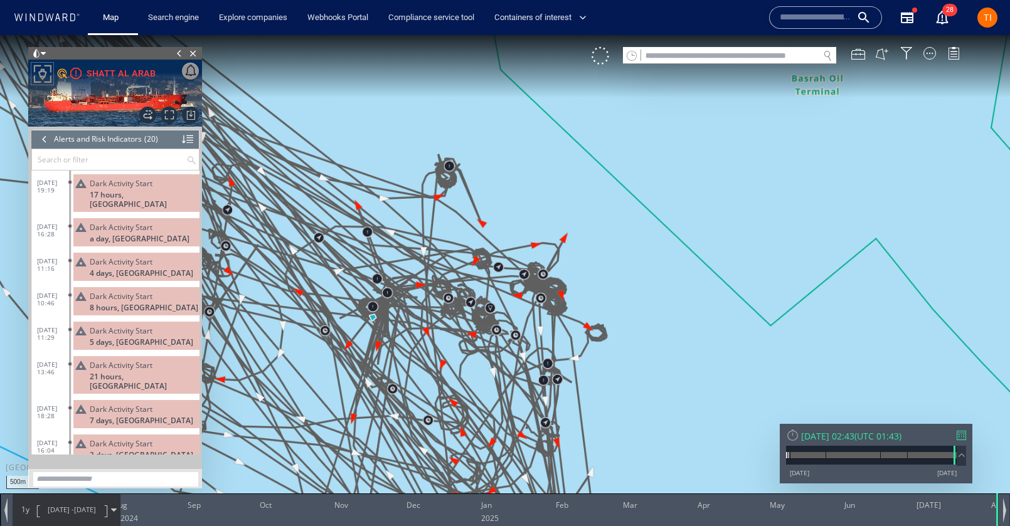
click at [849, 437] on div "Sun 03/08/2025 02:43" at bounding box center [827, 436] width 53 height 12
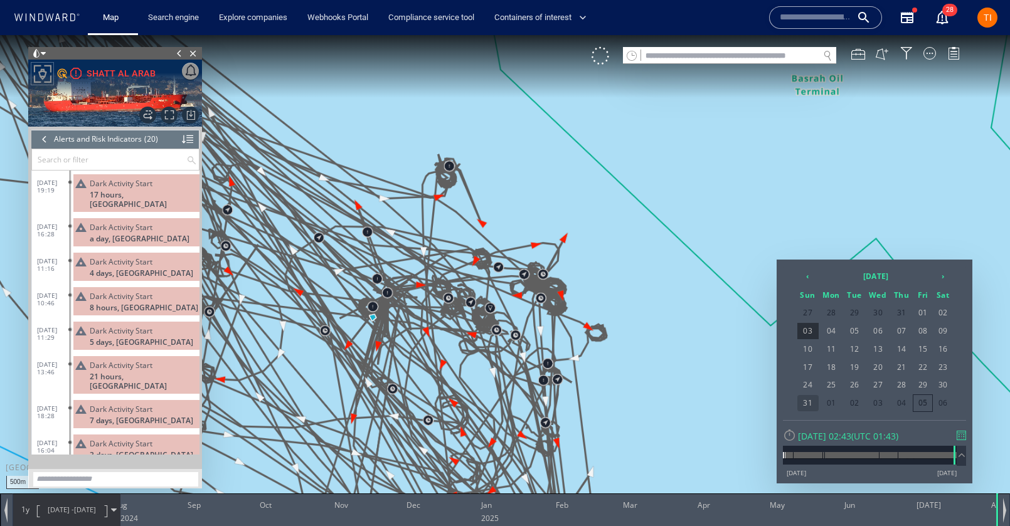
click at [809, 403] on span "31" at bounding box center [808, 403] width 21 height 16
click at [92, 501] on span "03/08/24 - 03/08/25" at bounding box center [71, 509] width 63 height 31
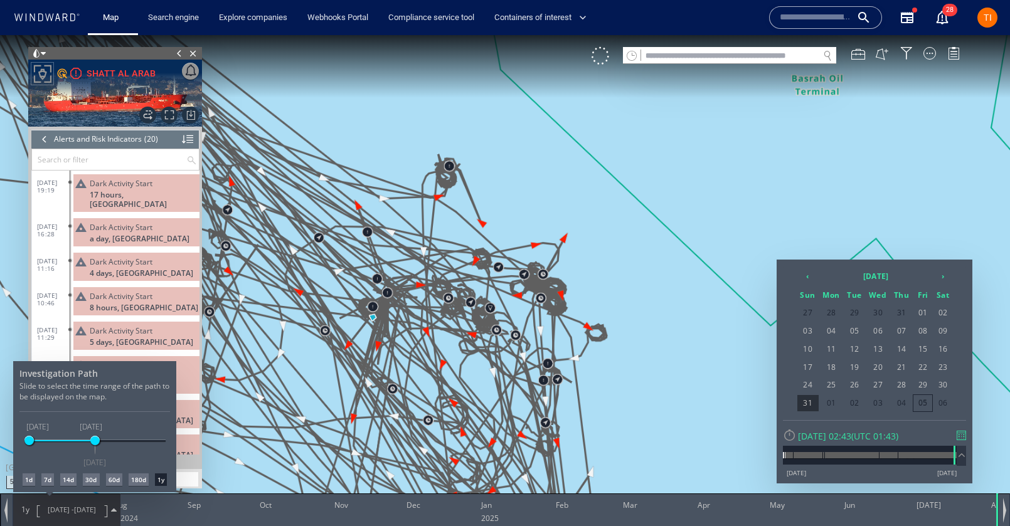
click at [93, 485] on div "30d" at bounding box center [91, 480] width 16 height 13
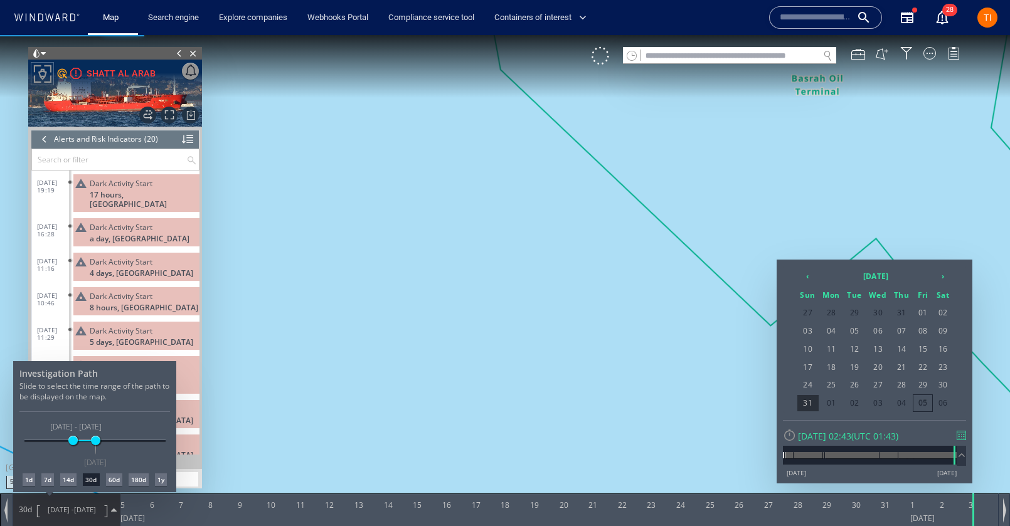
drag, startPoint x: 118, startPoint y: 481, endPoint x: 154, endPoint y: 400, distance: 89.1
click at [118, 481] on div "60d" at bounding box center [114, 480] width 16 height 13
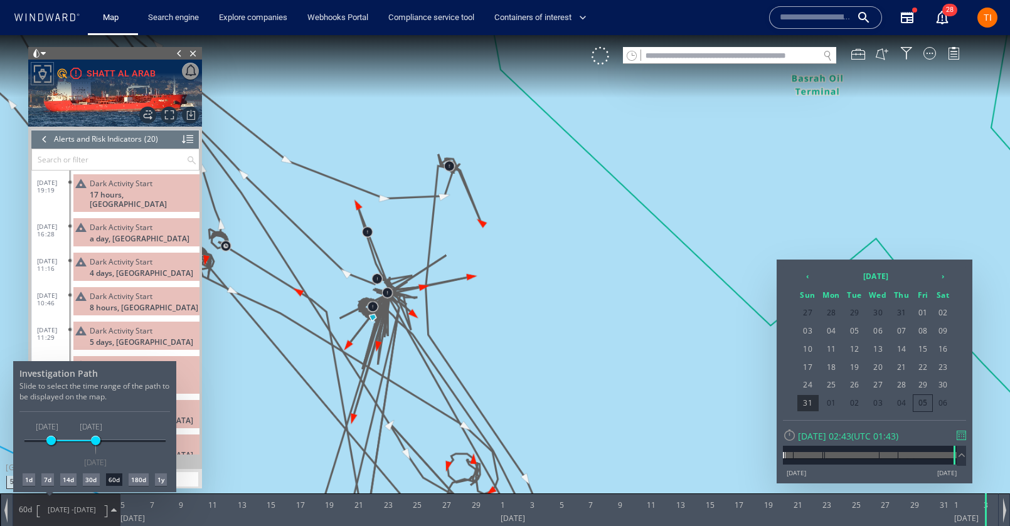
drag, startPoint x: 555, startPoint y: 210, endPoint x: 528, endPoint y: 173, distance: 45.8
click at [555, 210] on div at bounding box center [505, 280] width 1010 height 491
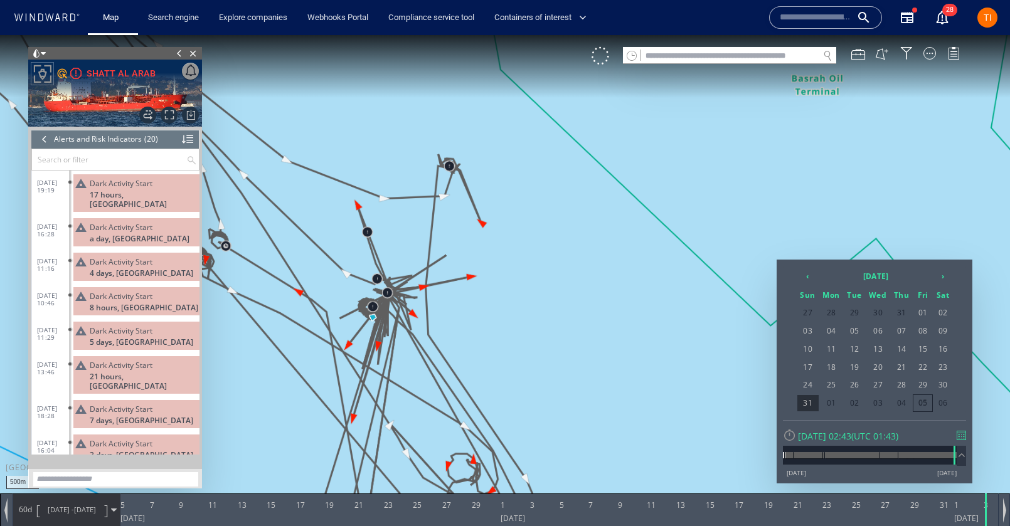
drag, startPoint x: 442, startPoint y: 195, endPoint x: 541, endPoint y: 184, distance: 99.7
click at [545, 181] on div at bounding box center [505, 280] width 1010 height 491
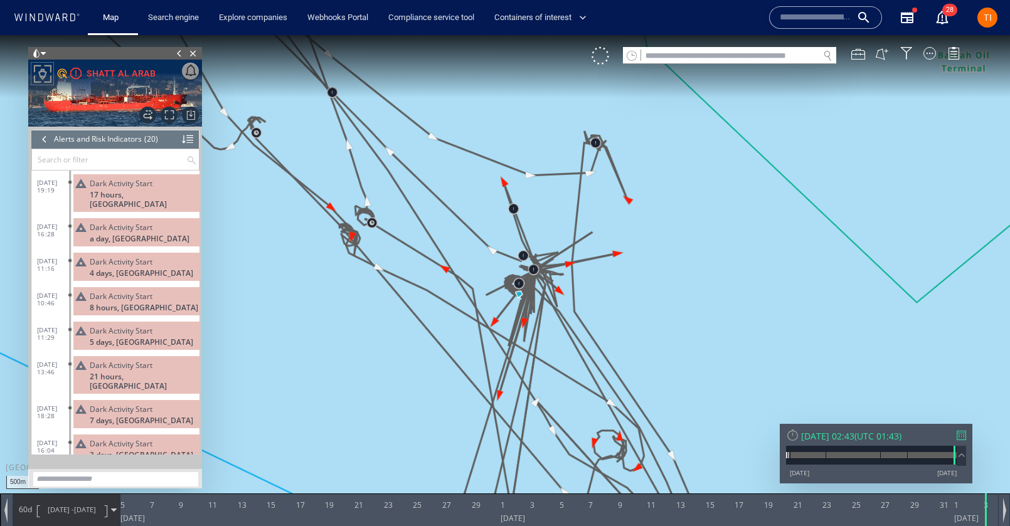
drag, startPoint x: 403, startPoint y: 225, endPoint x: 554, endPoint y: 242, distance: 151.5
click at [553, 202] on canvas "Map" at bounding box center [505, 274] width 1010 height 479
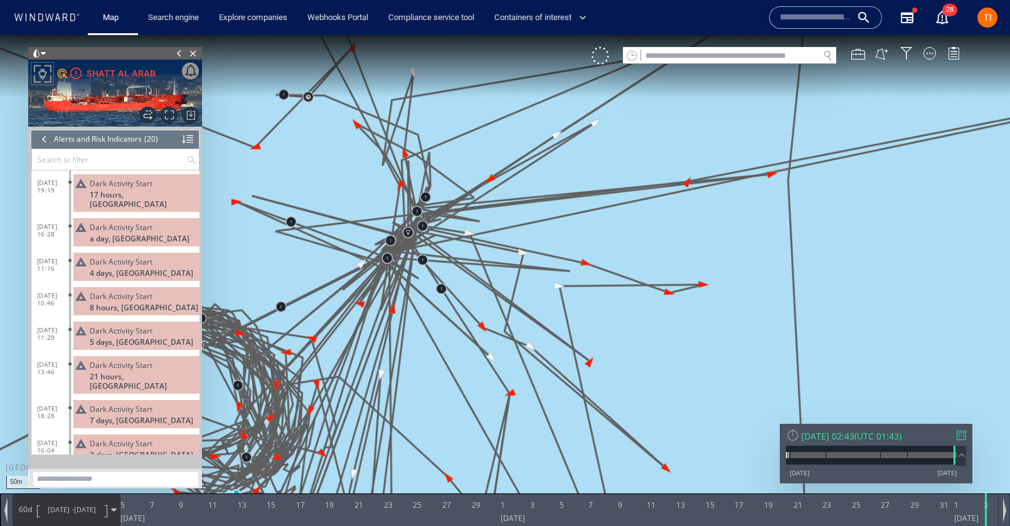
drag, startPoint x: 459, startPoint y: 277, endPoint x: 558, endPoint y: 195, distance: 128.4
click at [558, 196] on canvas "Map" at bounding box center [505, 274] width 1010 height 479
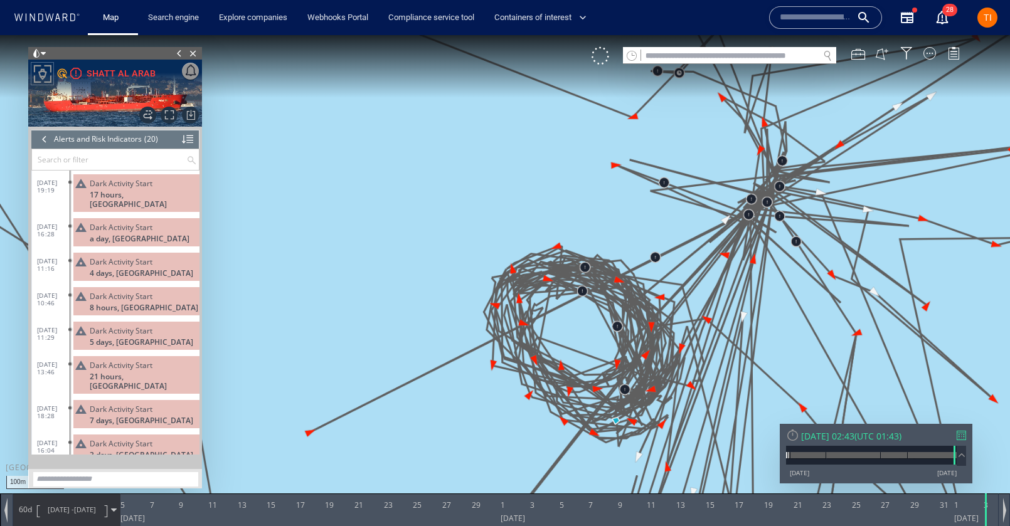
drag, startPoint x: 599, startPoint y: 211, endPoint x: 514, endPoint y: 186, distance: 89.0
click at [514, 183] on canvas "Map" at bounding box center [505, 274] width 1010 height 479
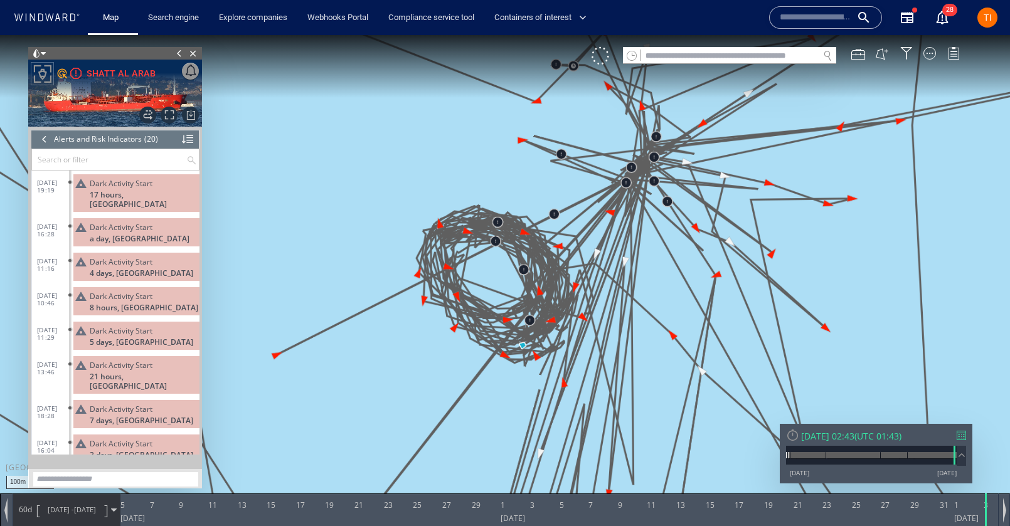
click at [855, 439] on div "Sun 03/08/2025 02:43" at bounding box center [827, 436] width 53 height 12
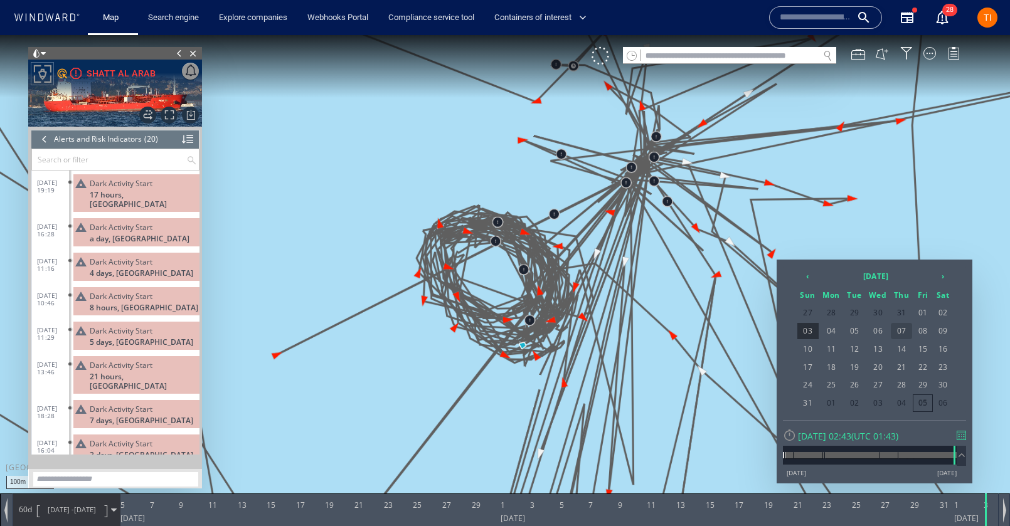
click at [902, 336] on span "07" at bounding box center [901, 331] width 21 height 16
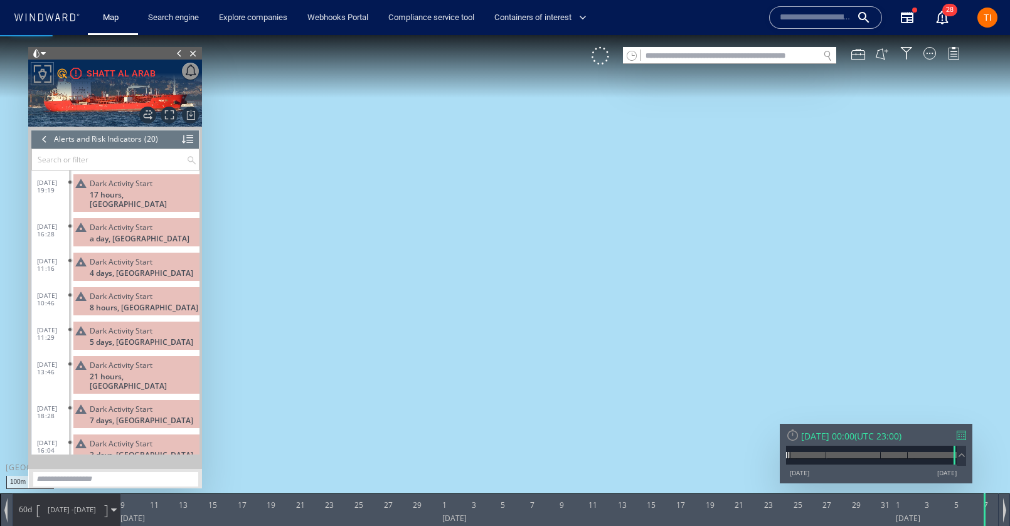
click at [70, 509] on span "08/06/25 -" at bounding box center [61, 509] width 26 height 9
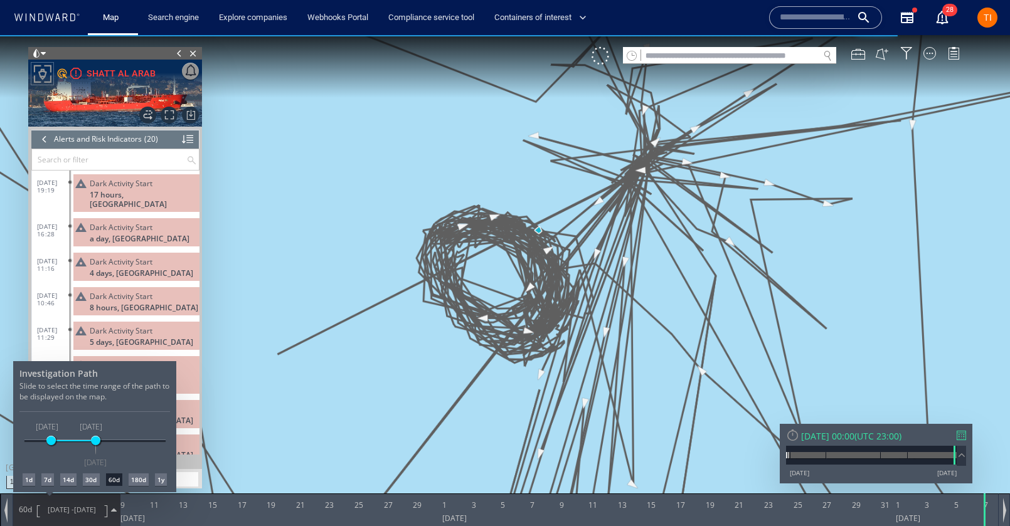
click at [48, 479] on div "7d" at bounding box center [47, 480] width 13 height 13
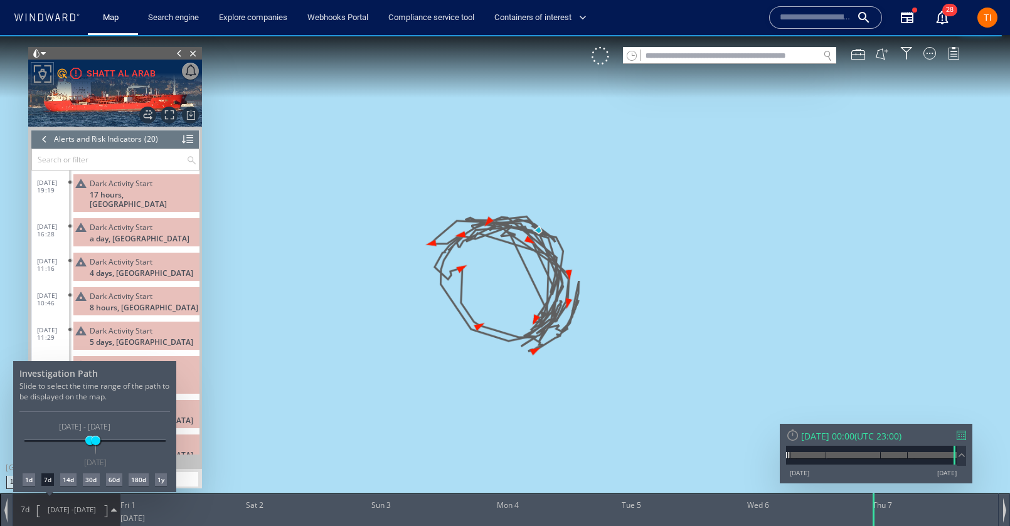
click at [538, 195] on div at bounding box center [505, 280] width 1010 height 491
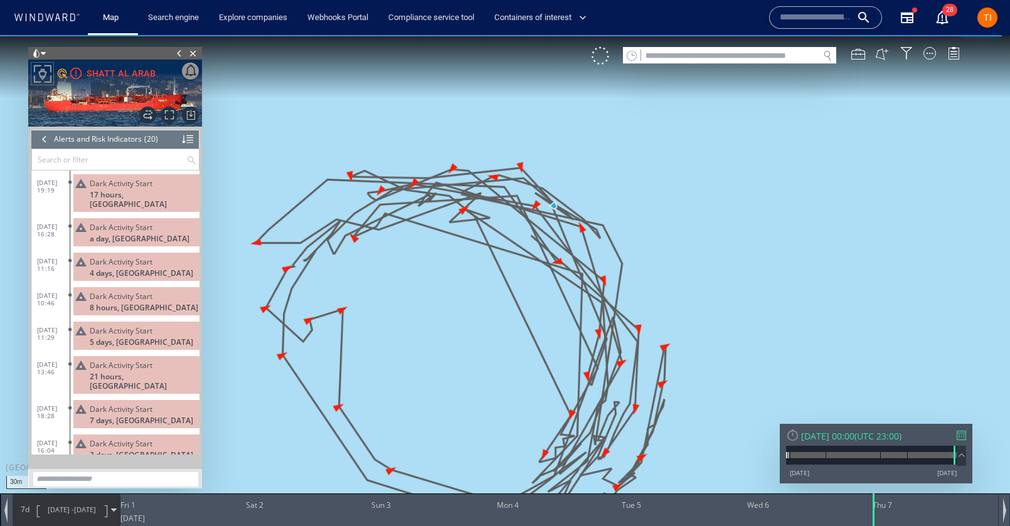
click at [506, 267] on canvas "Map" at bounding box center [505, 274] width 1010 height 479
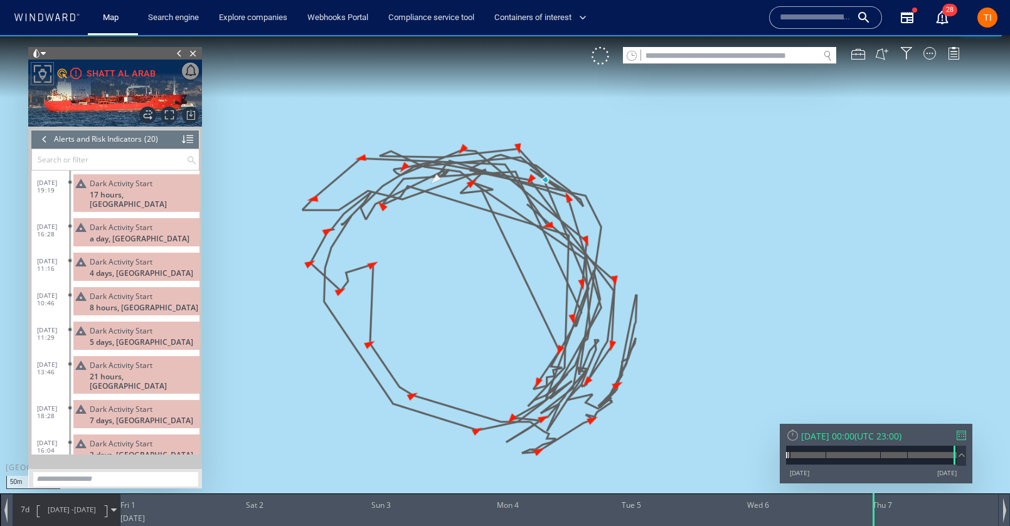
click at [49, 149] on input "text" at bounding box center [109, 159] width 154 height 21
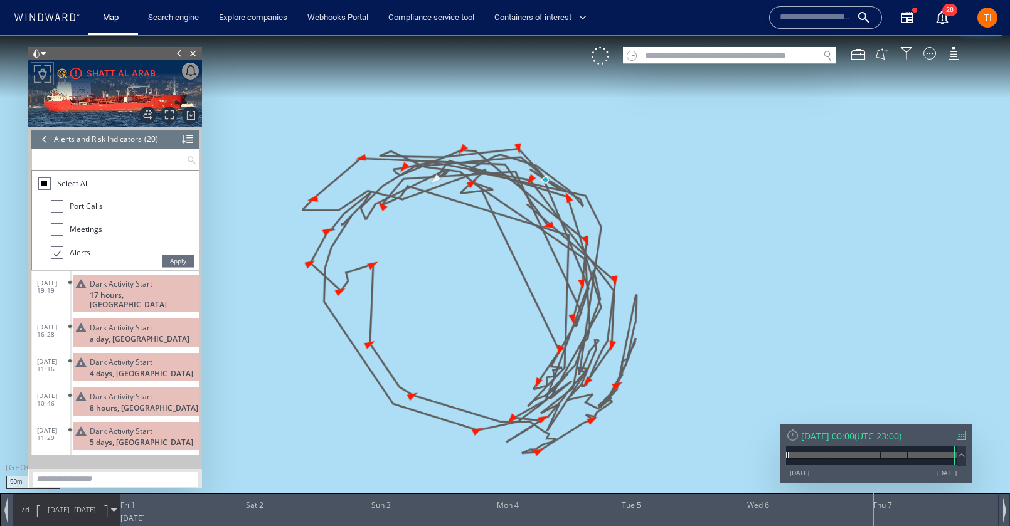
click at [45, 139] on div at bounding box center [45, 139] width 14 height 19
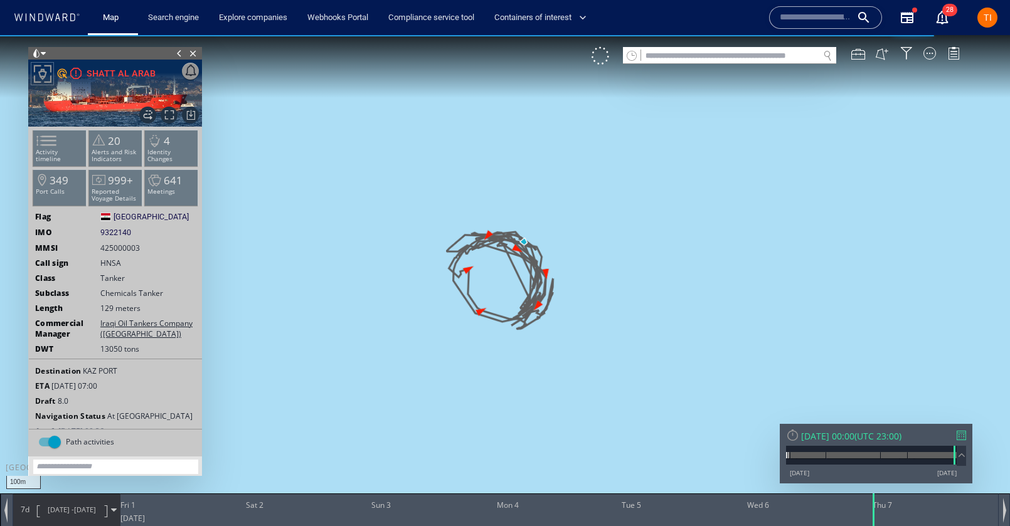
click at [855, 434] on div "Thu 07/08/2025 00:00" at bounding box center [827, 436] width 53 height 12
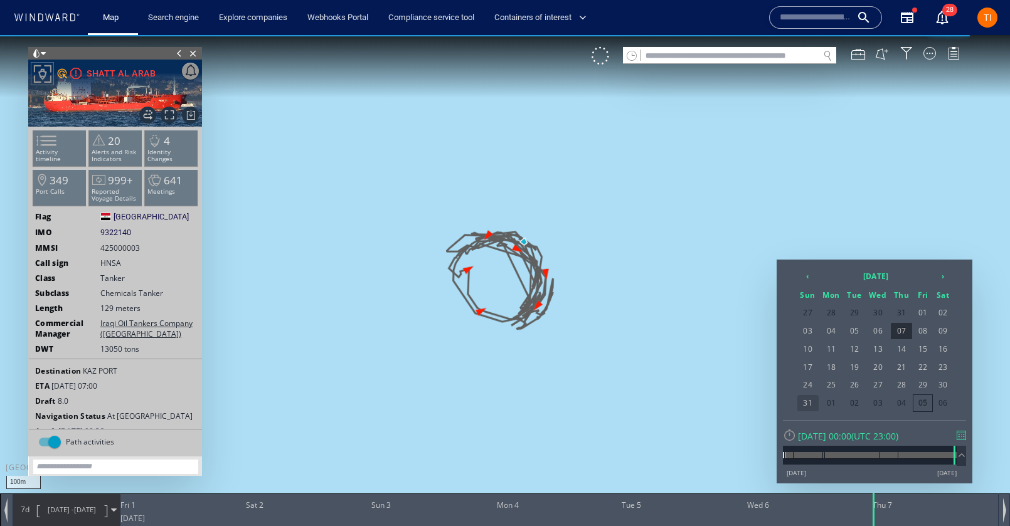
click at [816, 405] on span "31" at bounding box center [808, 403] width 21 height 16
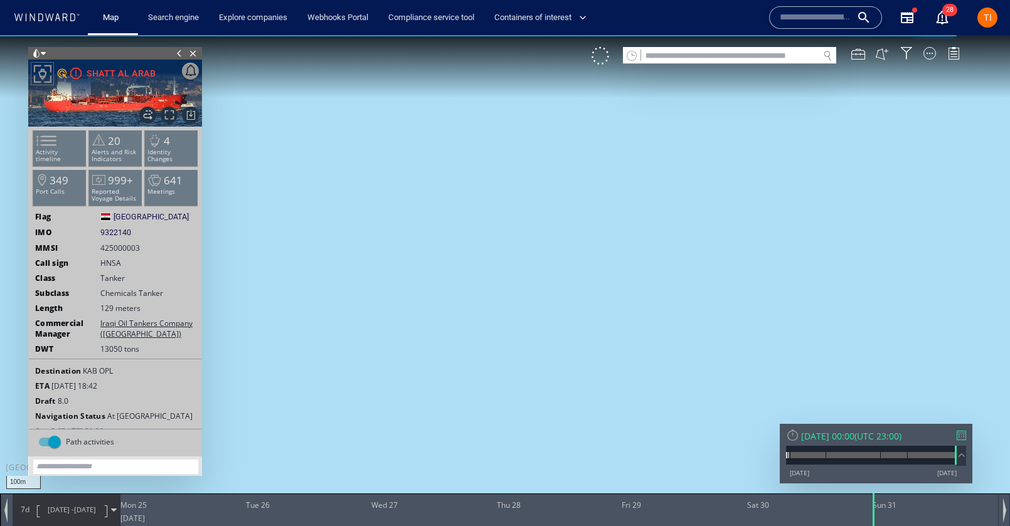
click at [77, 503] on span "24/08/25 - 31/08/25" at bounding box center [71, 509] width 63 height 31
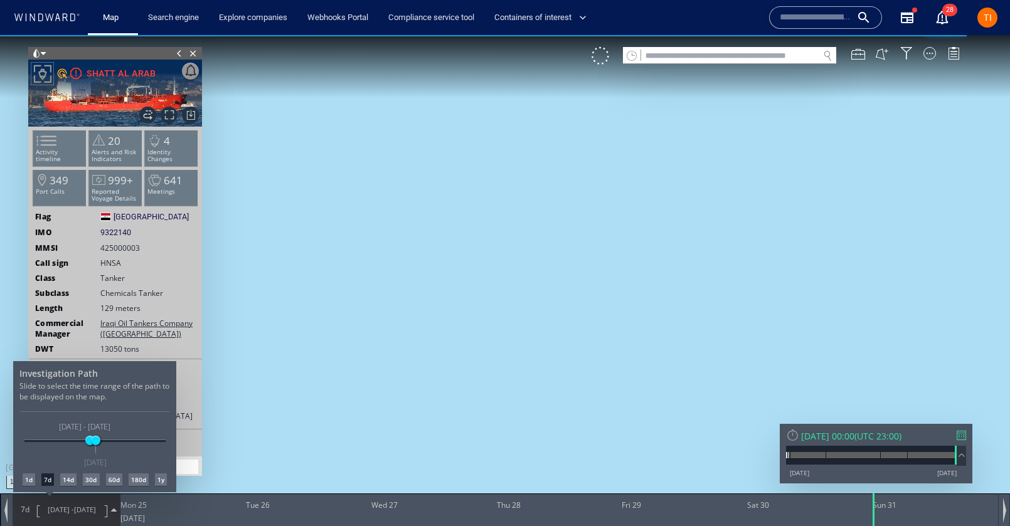
click at [123, 476] on div "1d 7d 14d 30d 60d 180d 1y" at bounding box center [94, 480] width 151 height 13
click at [117, 479] on div "60d" at bounding box center [114, 480] width 16 height 13
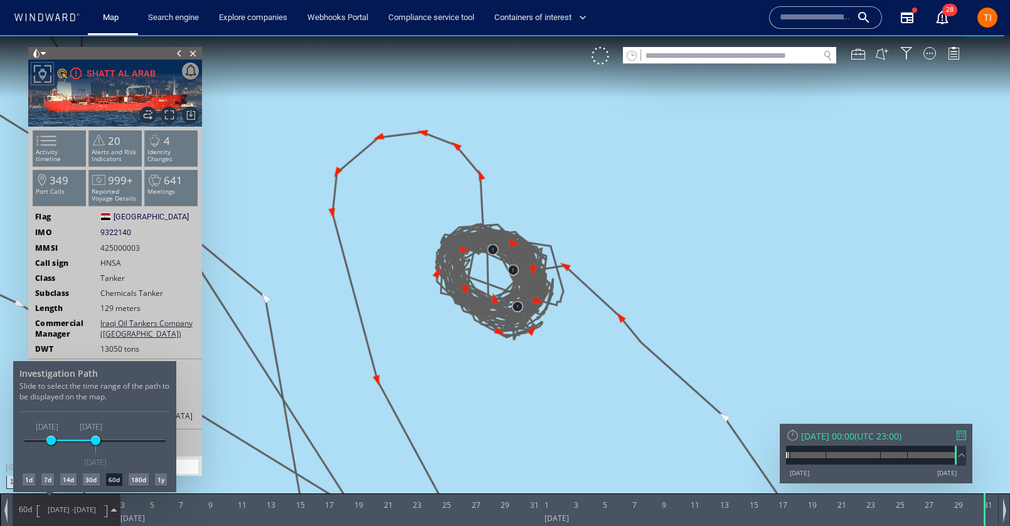
click at [553, 186] on div at bounding box center [505, 280] width 1010 height 491
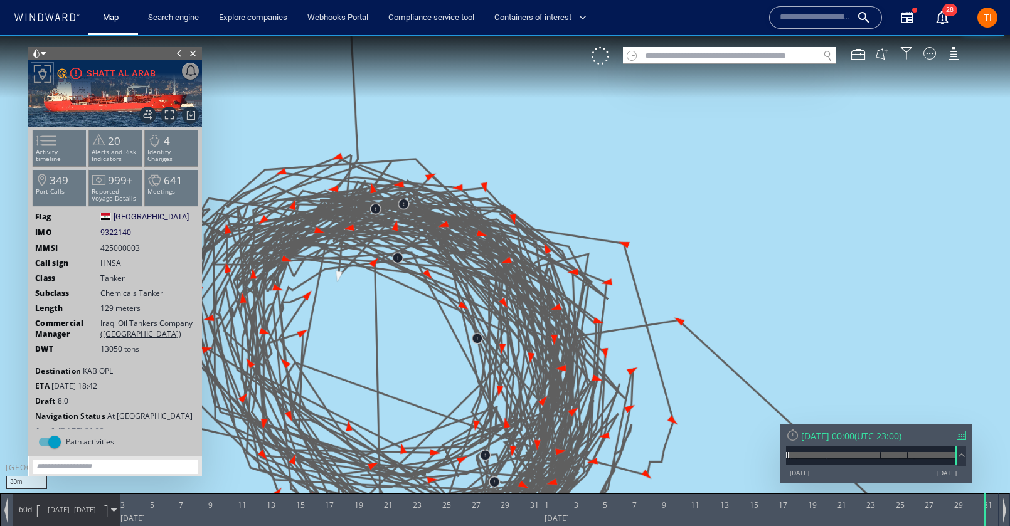
drag, startPoint x: 395, startPoint y: 349, endPoint x: 489, endPoint y: 216, distance: 162.6
click at [489, 216] on canvas "Map" at bounding box center [505, 274] width 1010 height 479
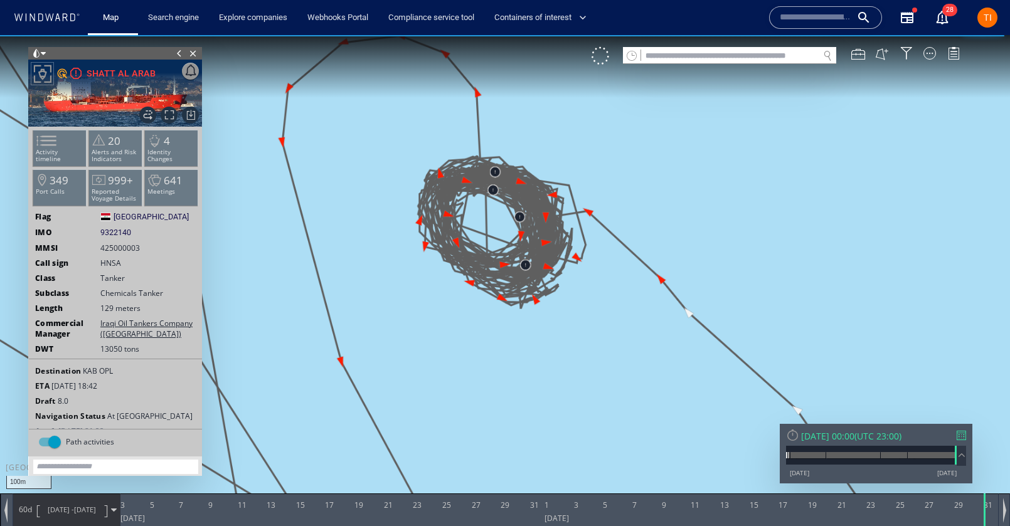
click at [848, 426] on div "Sun 31/08/2025 00:00 ( UTC 23:00 ) 11/01/13 05/09/25" at bounding box center [876, 454] width 193 height 60
click at [850, 434] on div "Sun 31/08/2025 00:00" at bounding box center [827, 436] width 53 height 12
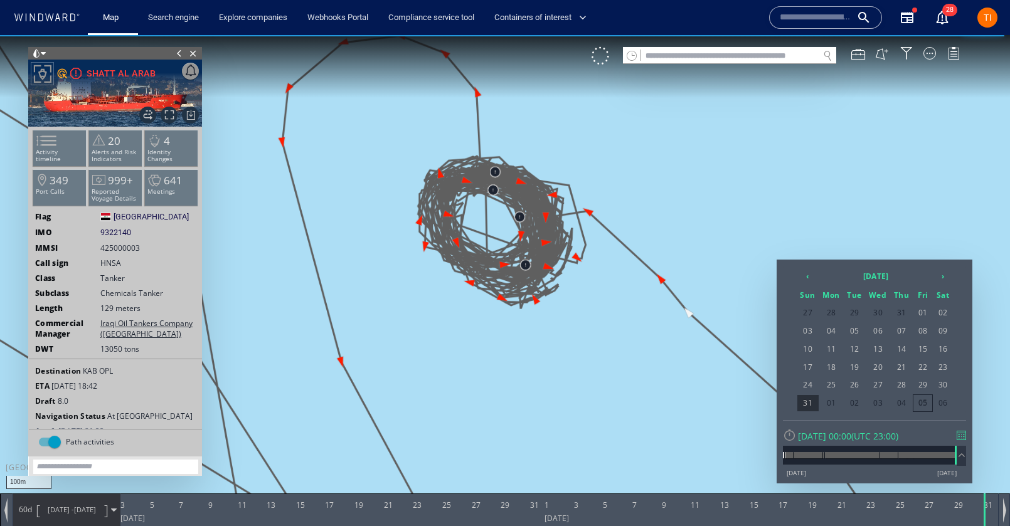
click at [523, 158] on div at bounding box center [505, 280] width 1010 height 491
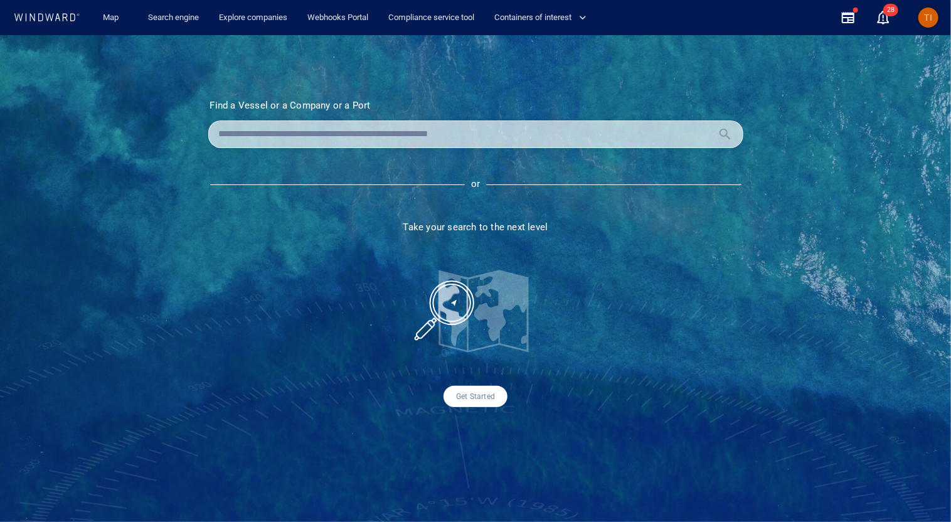
click at [934, 26] on span "TI" at bounding box center [929, 18] width 20 height 20
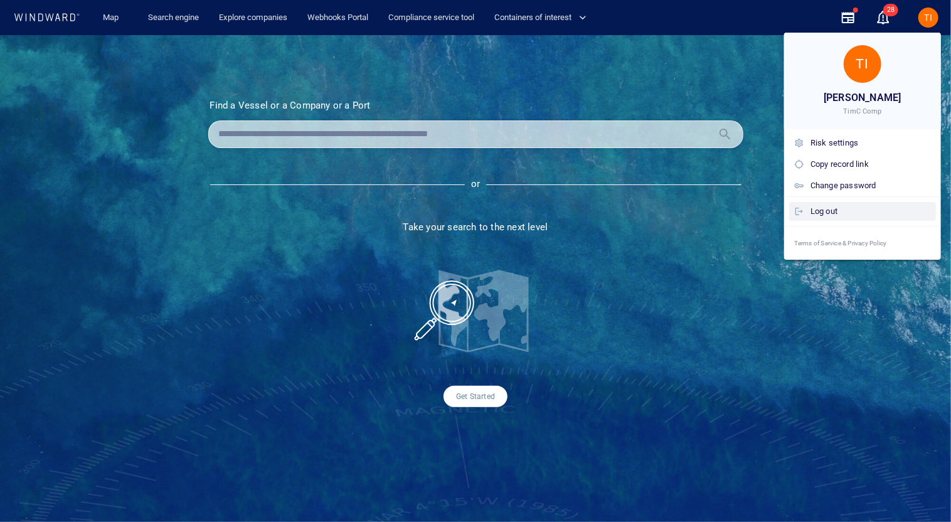
click at [844, 210] on div "Log out" at bounding box center [871, 212] width 120 height 14
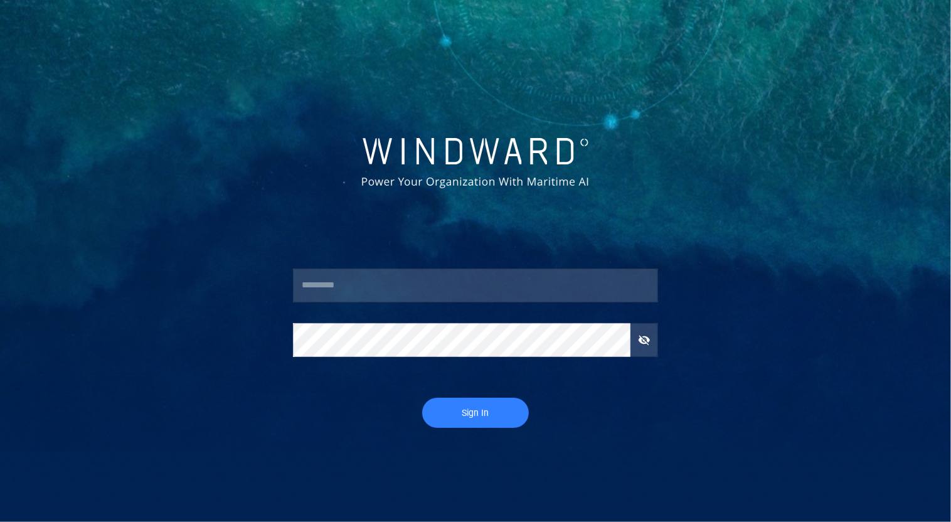
type input "********"
